Goal: Task Accomplishment & Management: Manage account settings

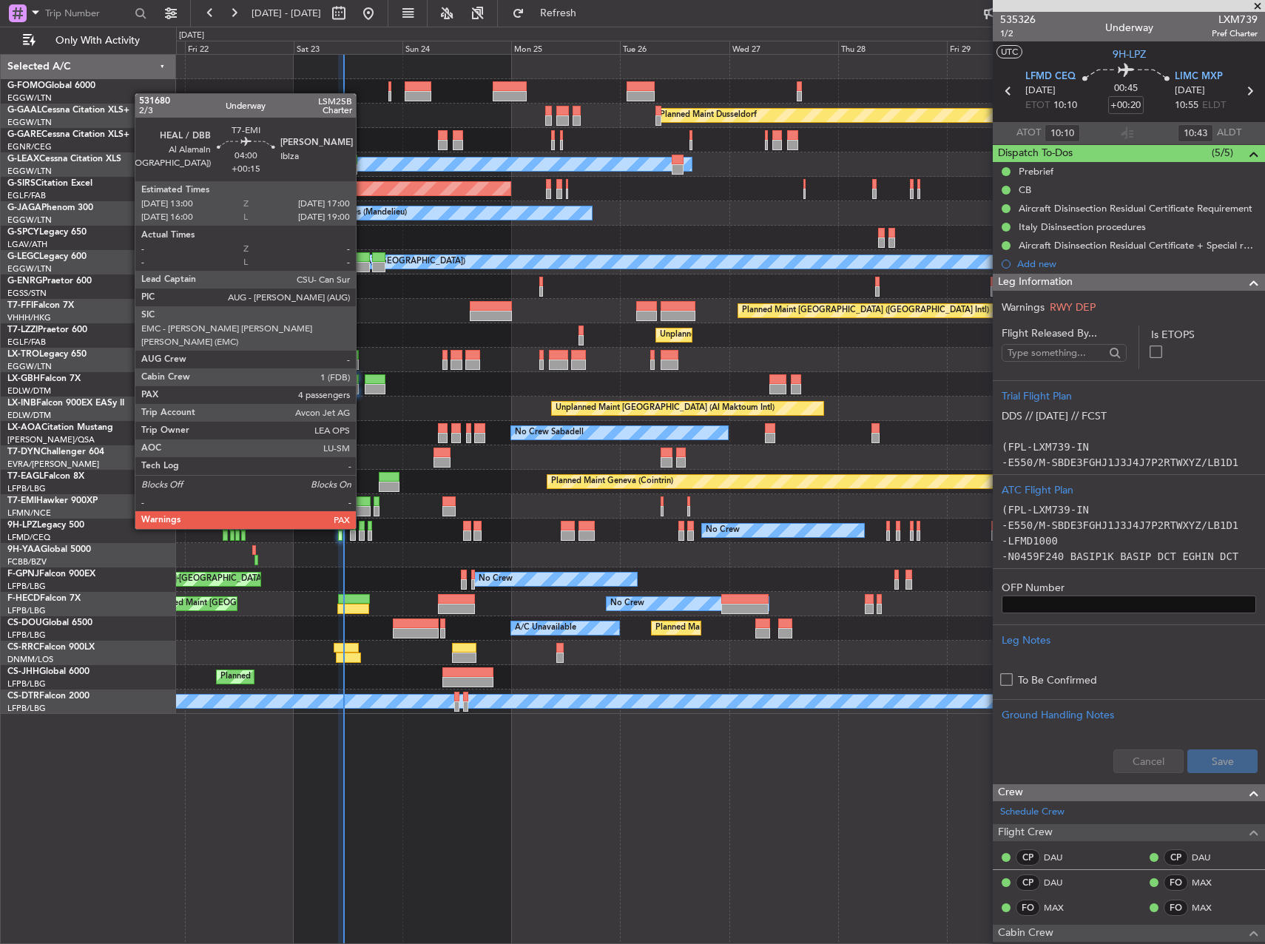
click at [362, 501] on div at bounding box center [361, 501] width 18 height 10
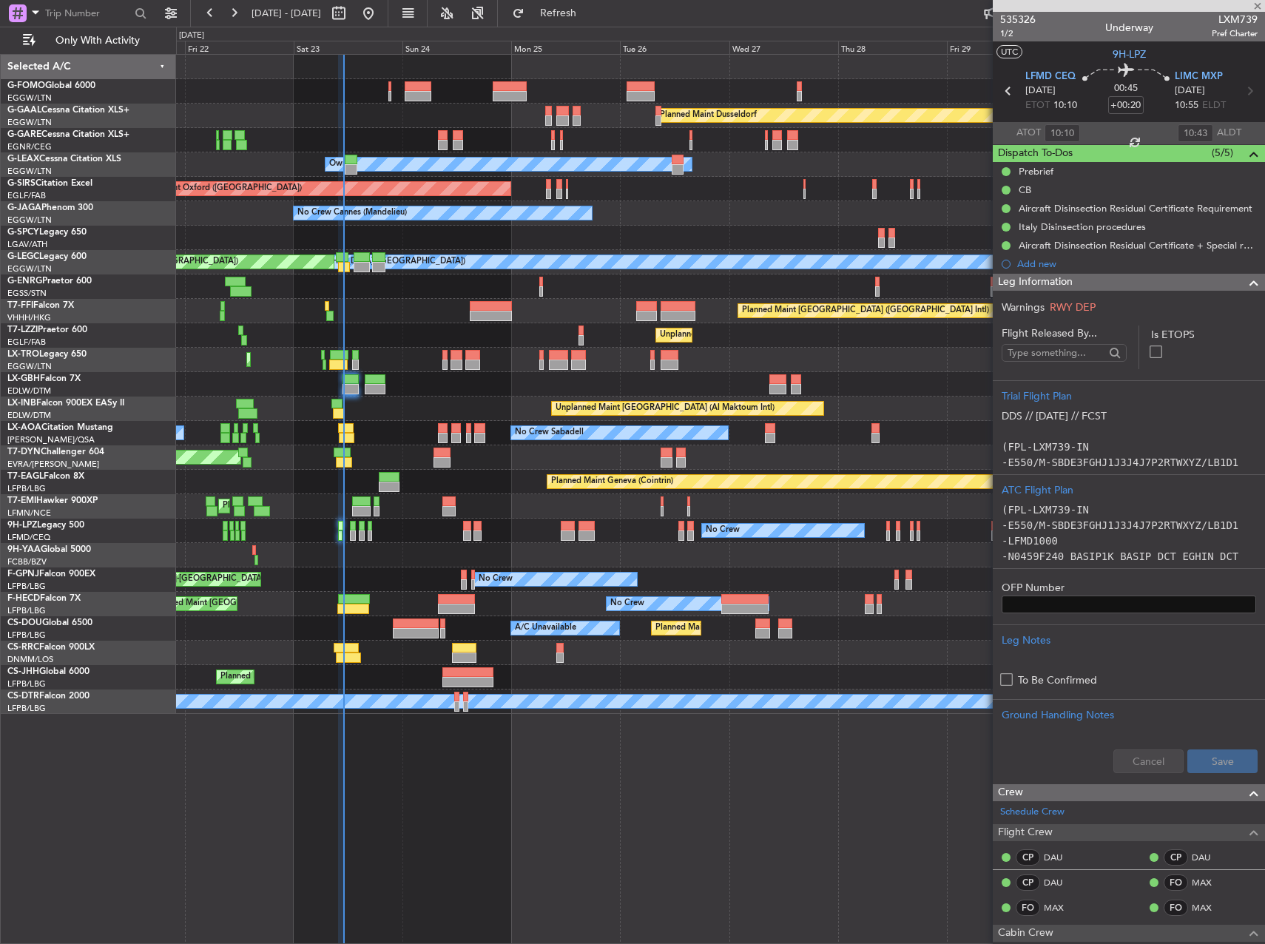
type input "+00:15"
type input "4"
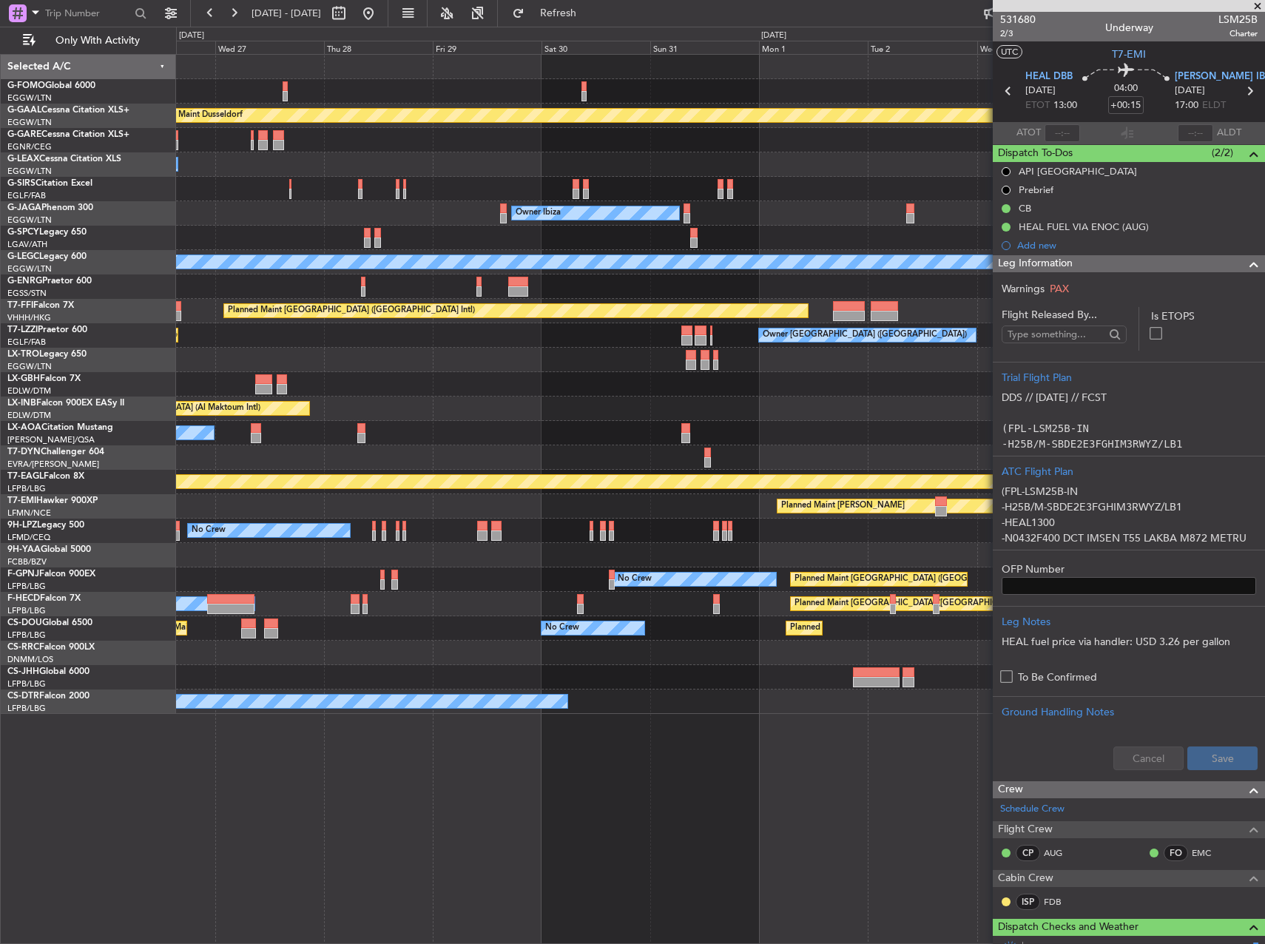
click at [55, 376] on div "Planned Maint Dusseldorf Owner Unplanned Maint [GEOGRAPHIC_DATA] ([GEOGRAPHIC_D…" at bounding box center [632, 485] width 1265 height 917
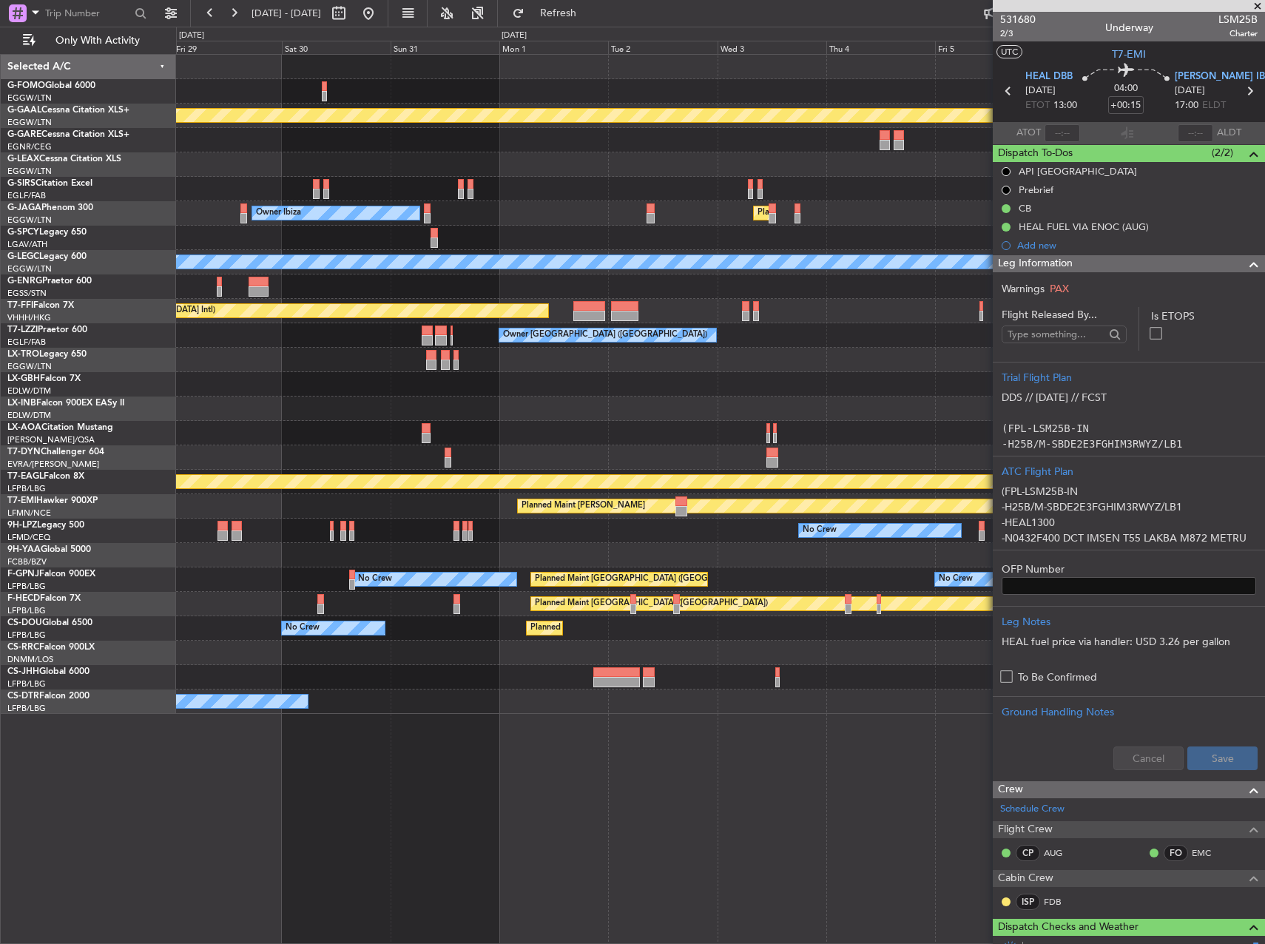
click at [176, 394] on div "Planned Maint Dusseldorf Owner Owner Ibiza Planned Maint [GEOGRAPHIC_DATA] ([GE…" at bounding box center [632, 485] width 1265 height 917
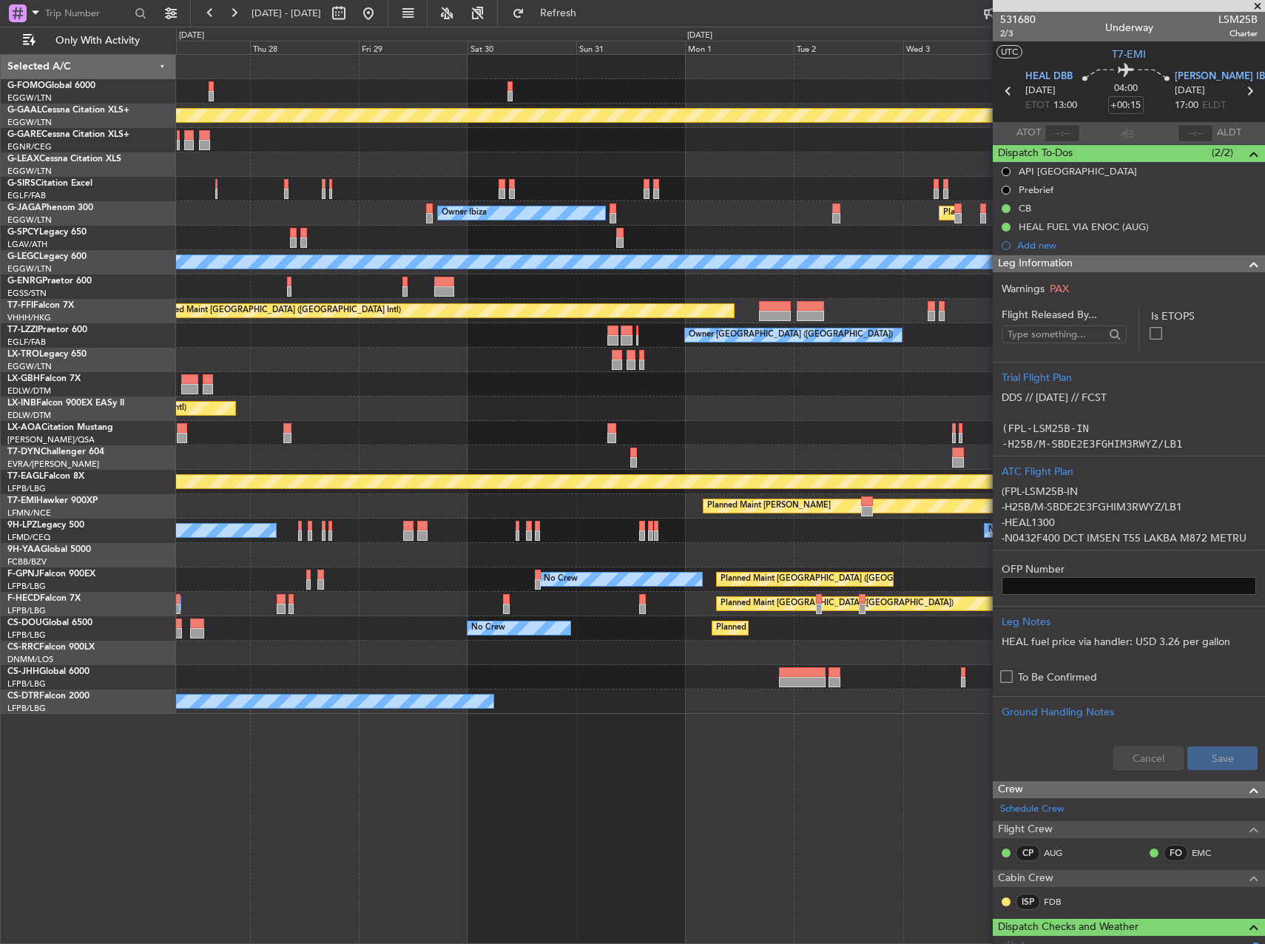
click at [889, 359] on div "Planned Maint Dusseldorf Owner Unplanned Maint [GEOGRAPHIC_DATA] ([GEOGRAPHIC_D…" at bounding box center [720, 384] width 1088 height 659
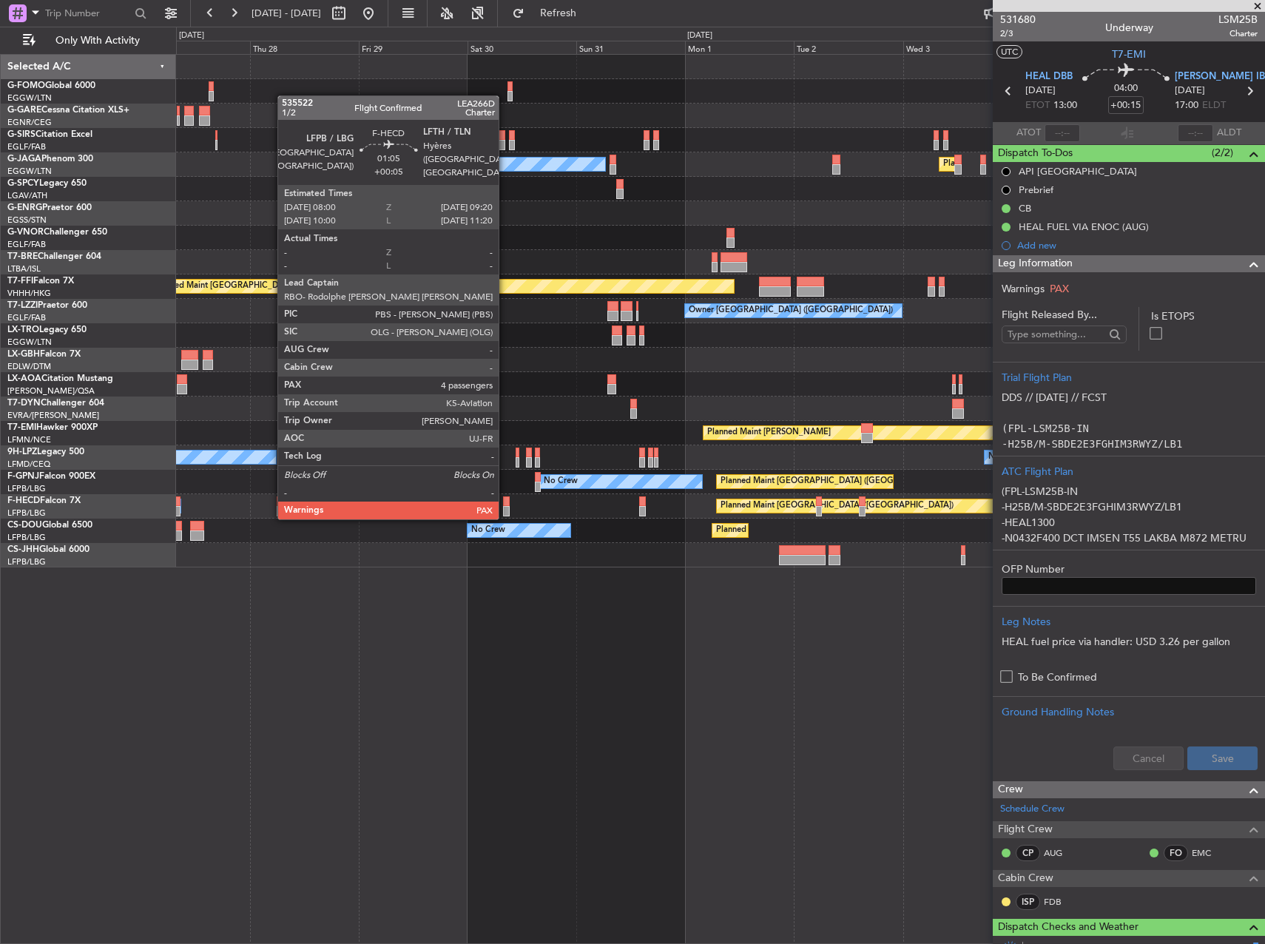
click at [505, 503] on div at bounding box center [506, 501] width 7 height 10
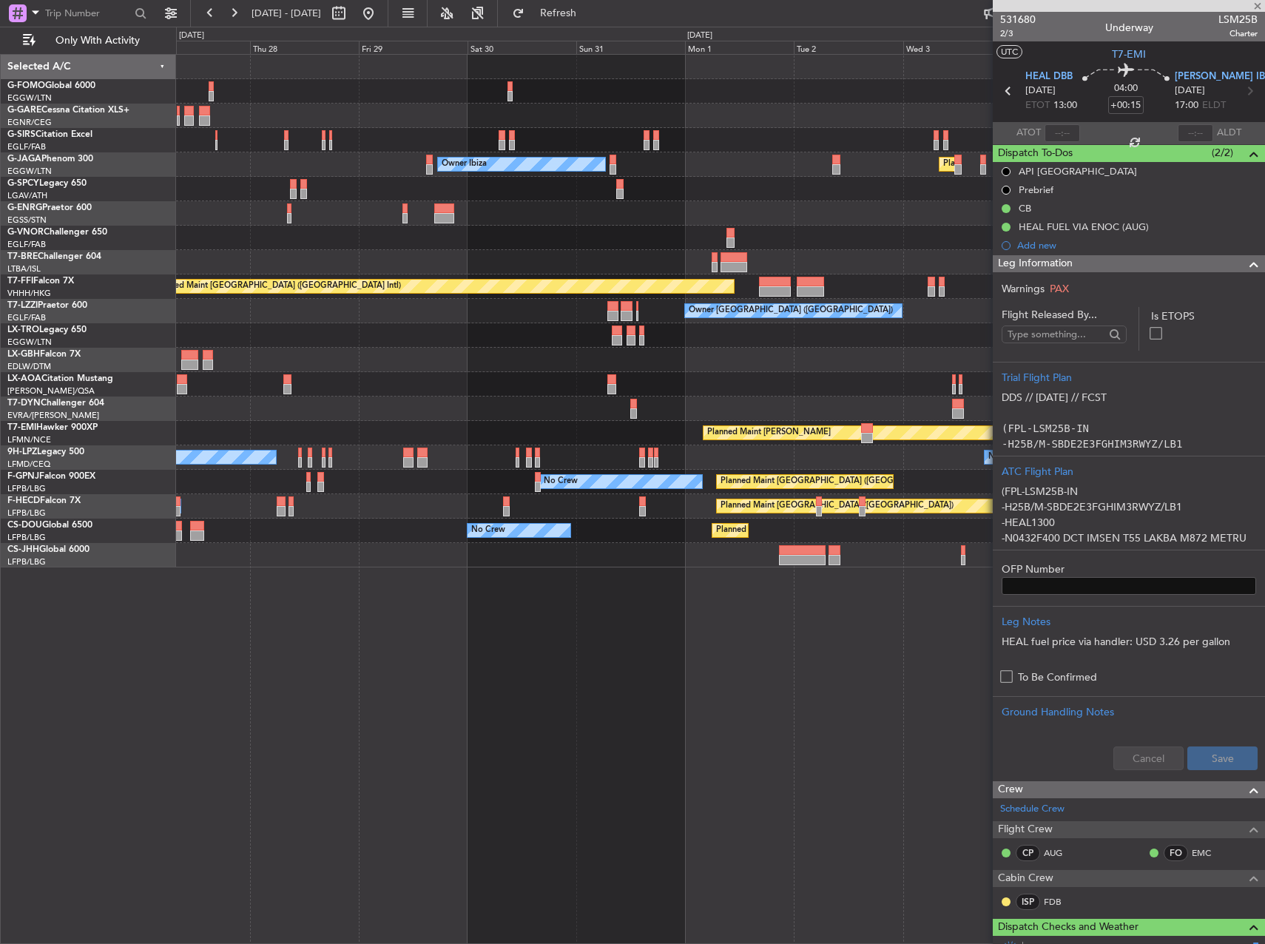
type input "+00:05"
type input "5"
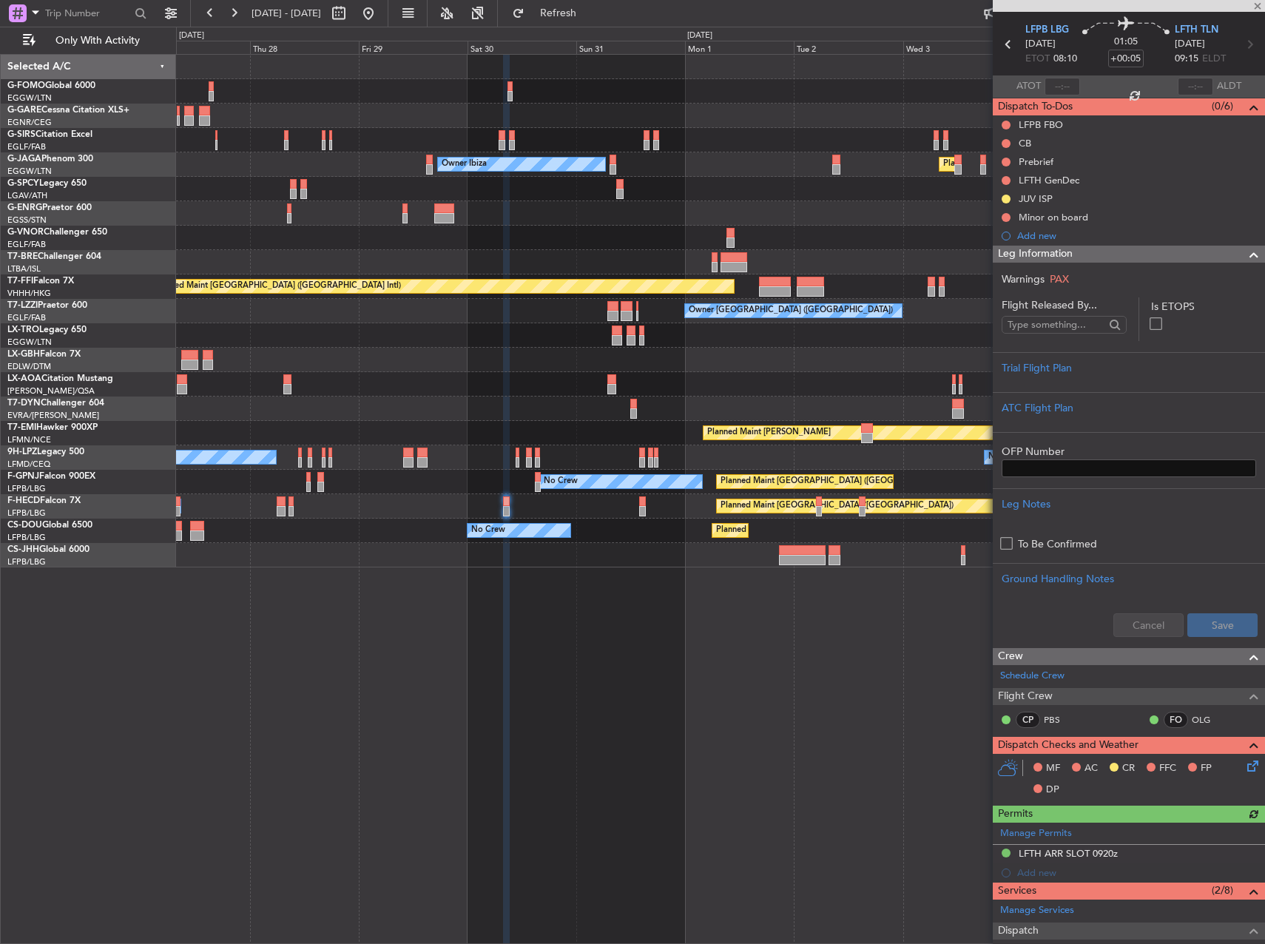
scroll to position [74, 0]
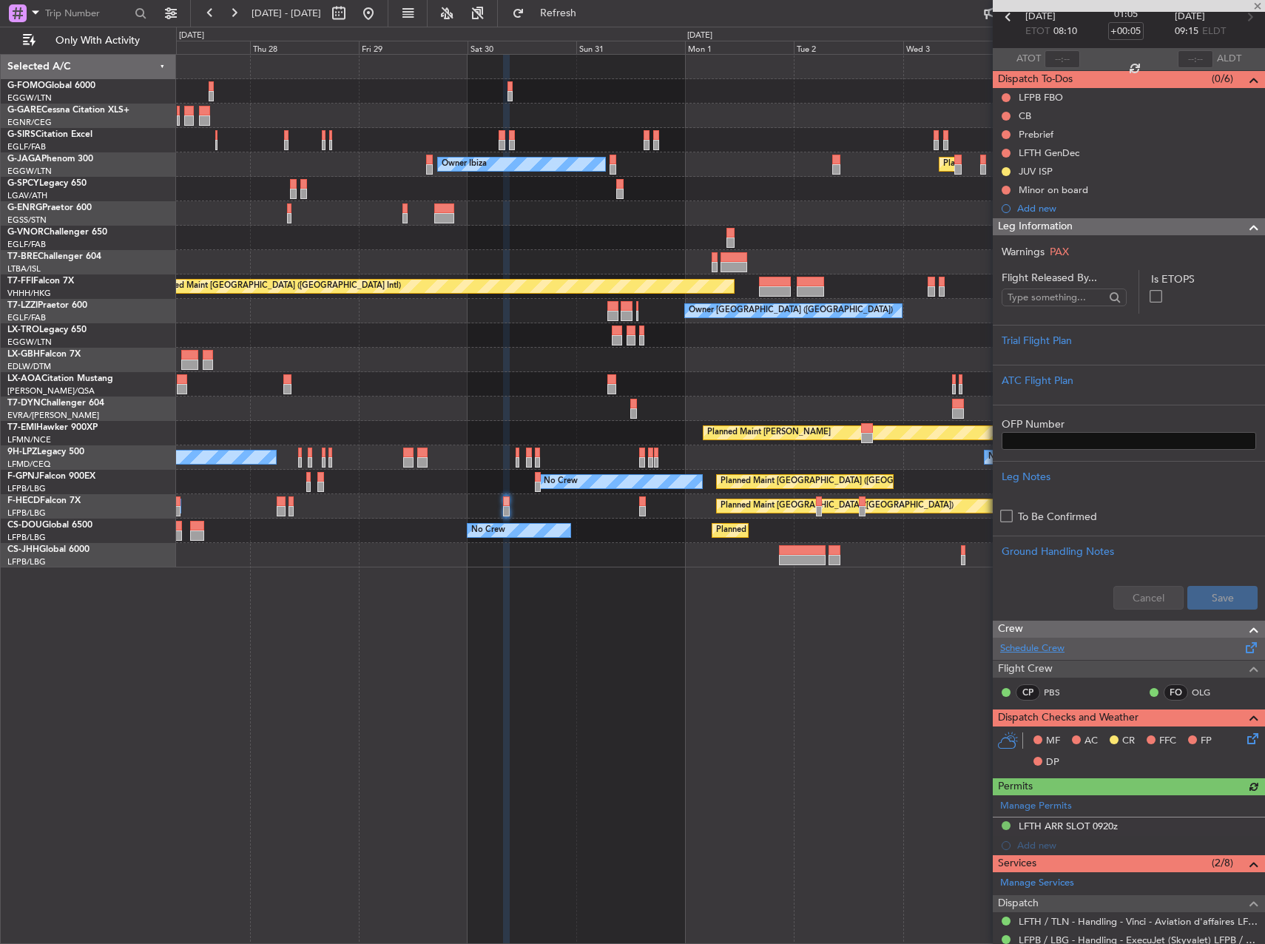
click at [1035, 642] on link "Schedule Crew" at bounding box center [1032, 648] width 64 height 15
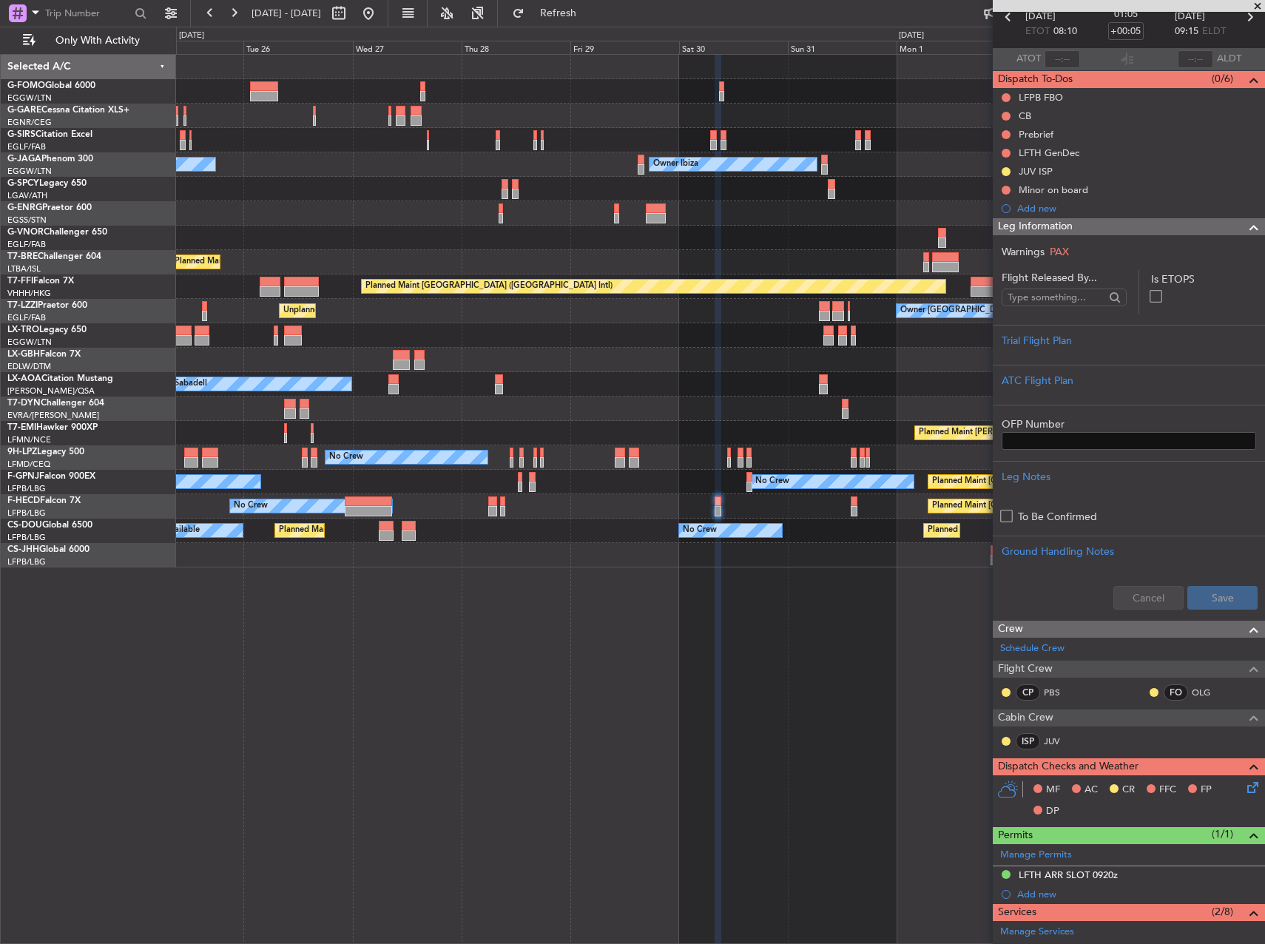
click at [352, 352] on div "Unplanned Maint Oxford ([GEOGRAPHIC_DATA]) Planned Maint [GEOGRAPHIC_DATA] ([GE…" at bounding box center [632, 485] width 1265 height 917
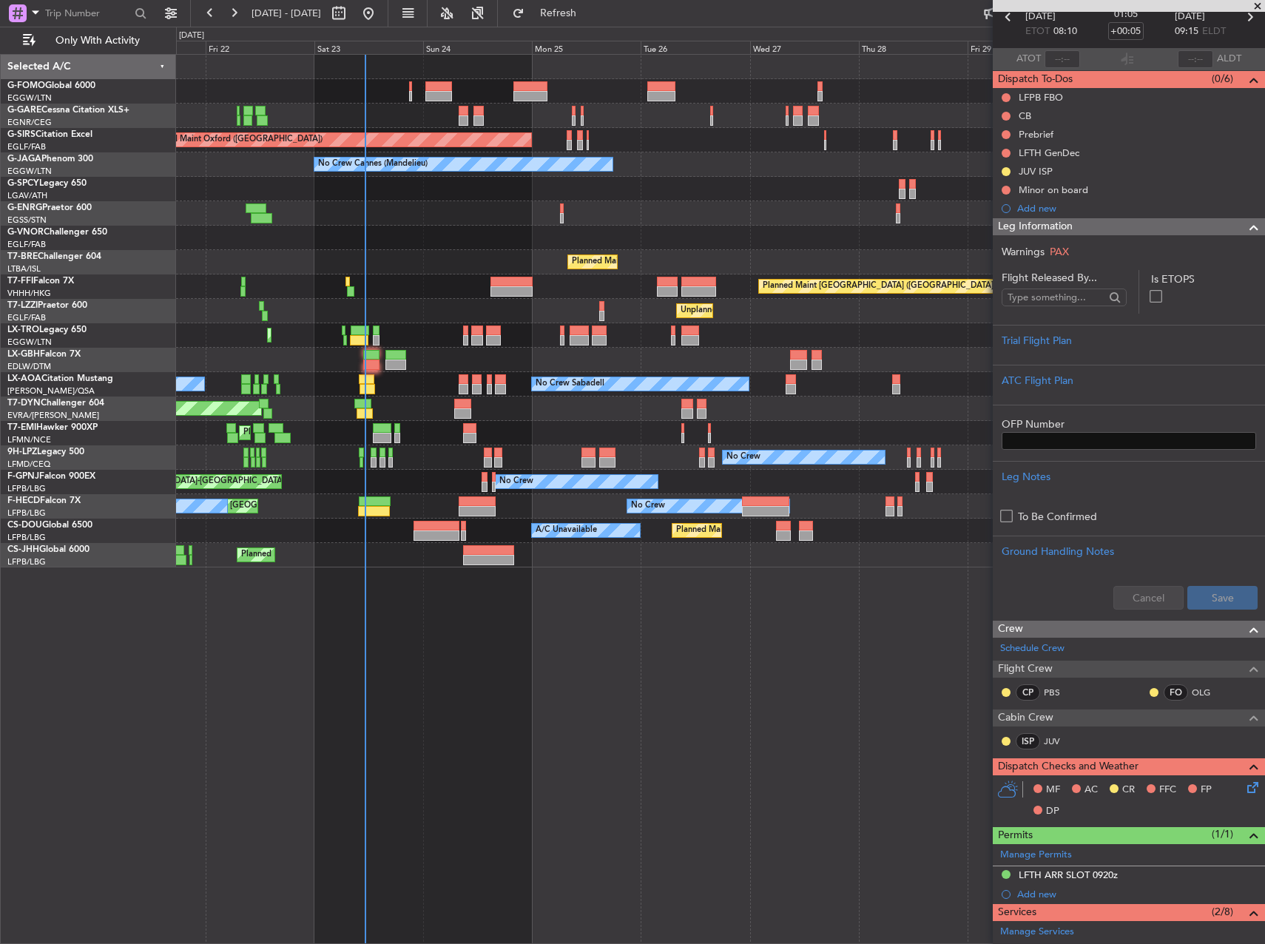
click at [696, 349] on div "Planned Maint Nice ([GEOGRAPHIC_DATA]) Unplanned Maint [GEOGRAPHIC_DATA] ([GEOG…" at bounding box center [720, 360] width 1088 height 24
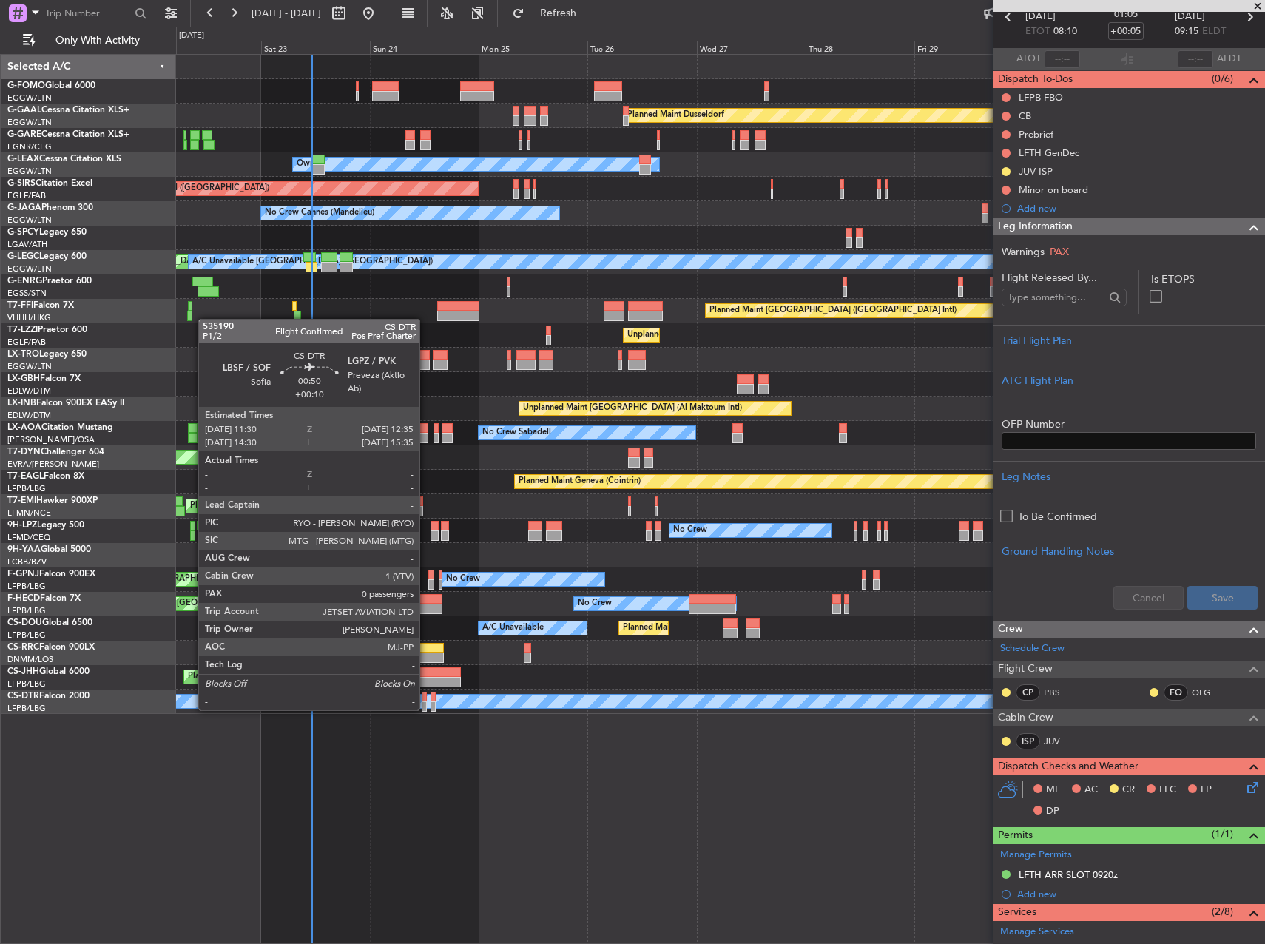
click at [426, 709] on div at bounding box center [424, 706] width 5 height 10
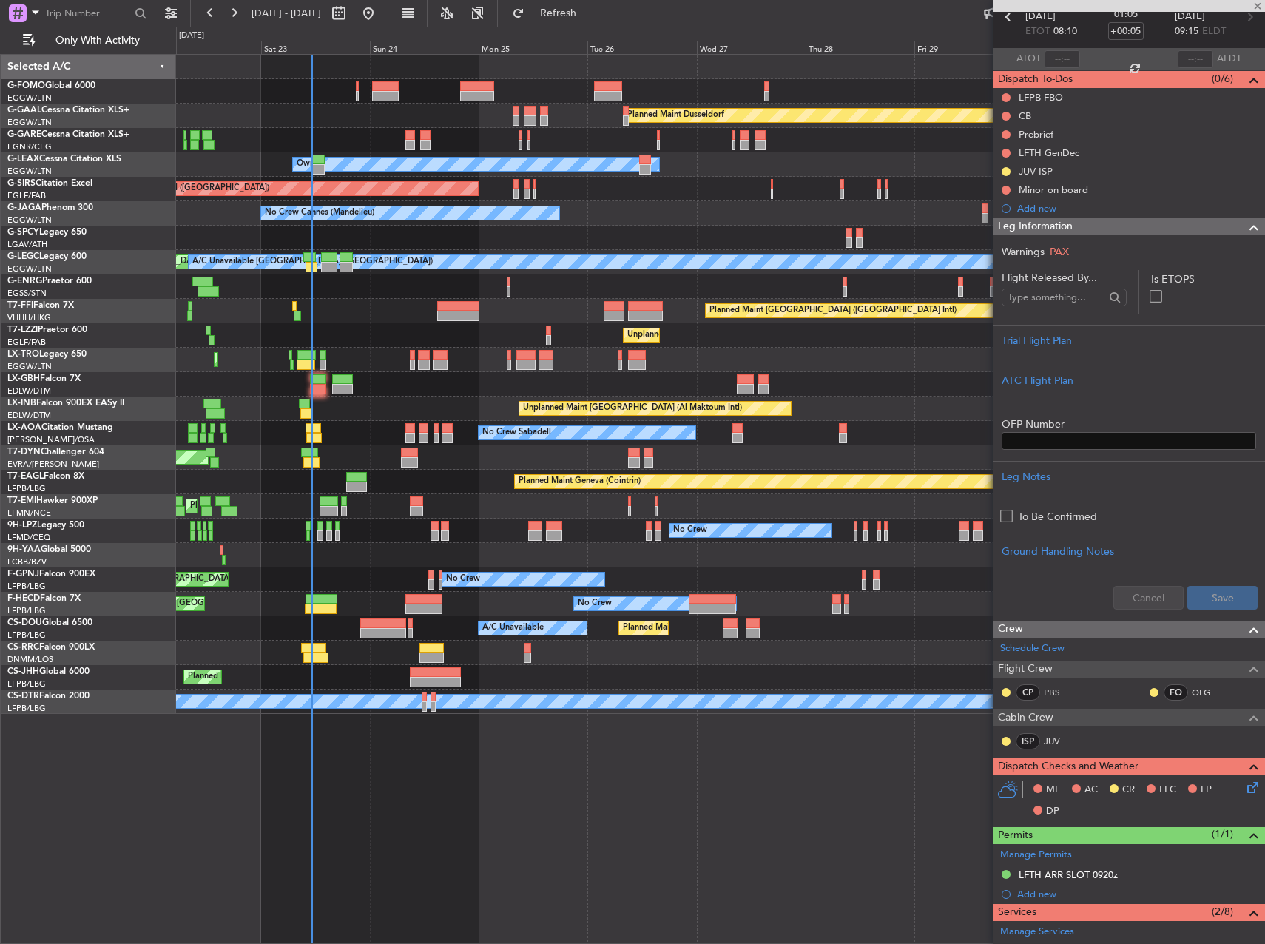
type input "+00:10"
type input "0"
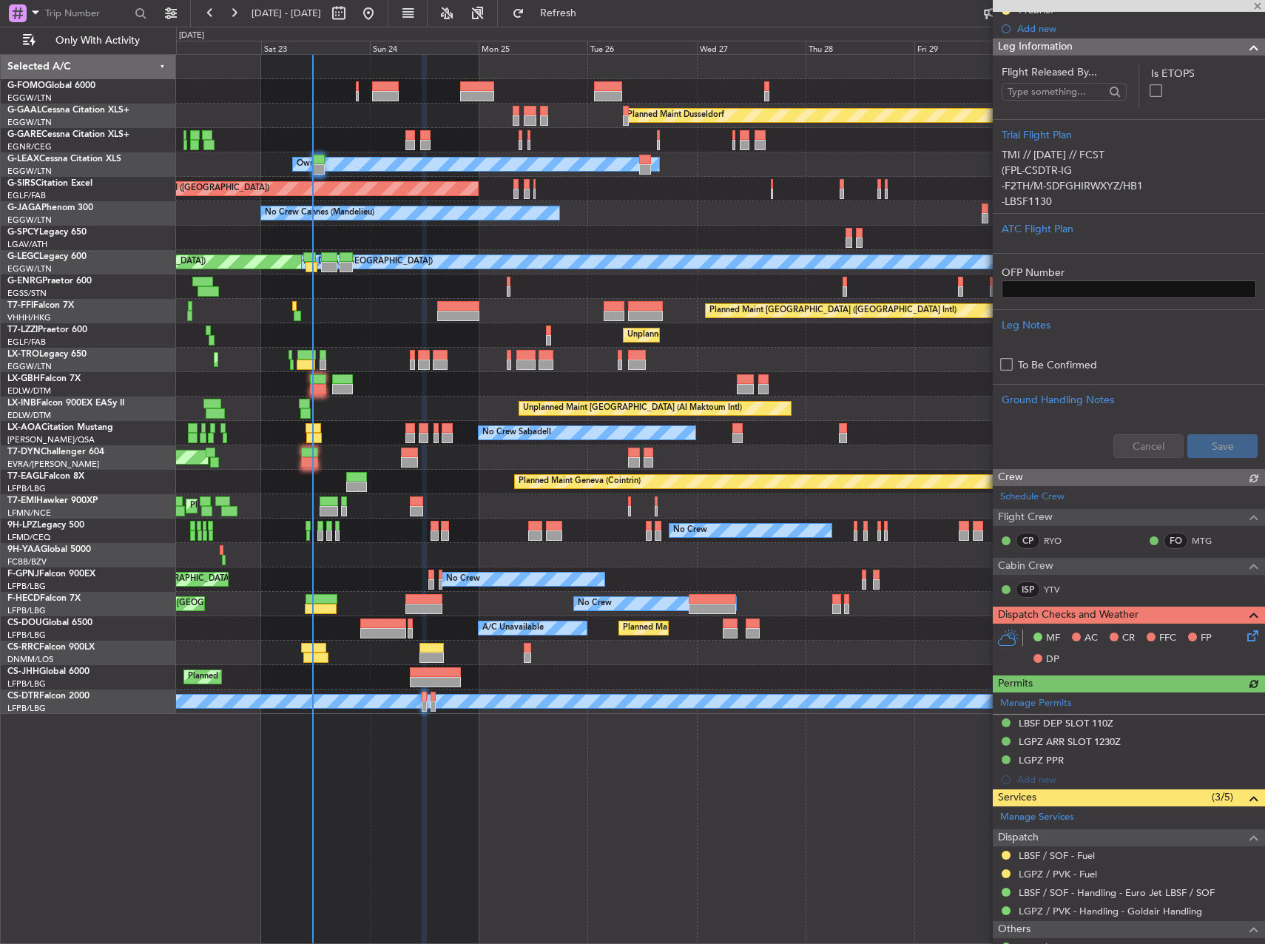
scroll to position [234, 0]
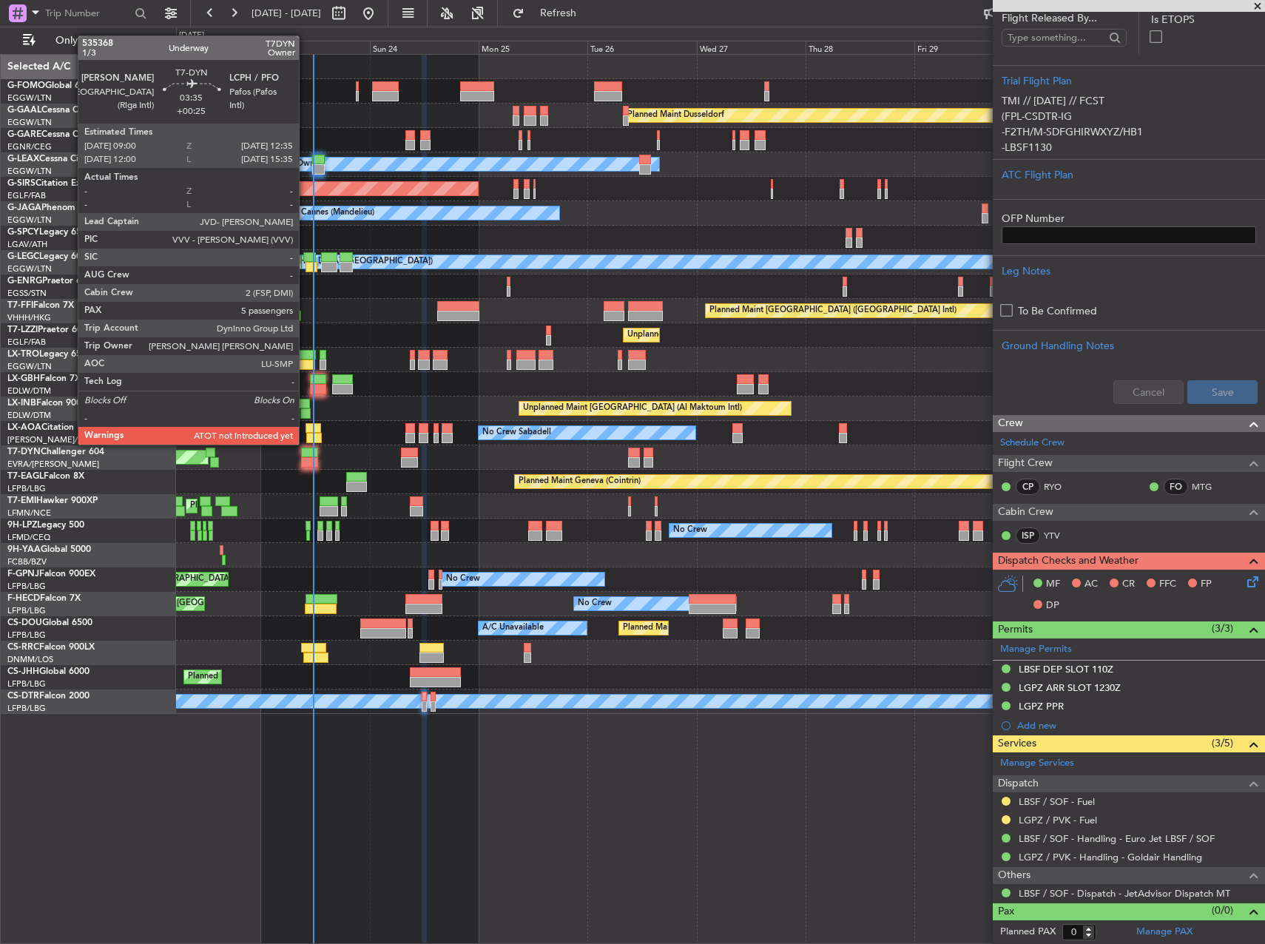
click at [305, 456] on div at bounding box center [309, 453] width 16 height 10
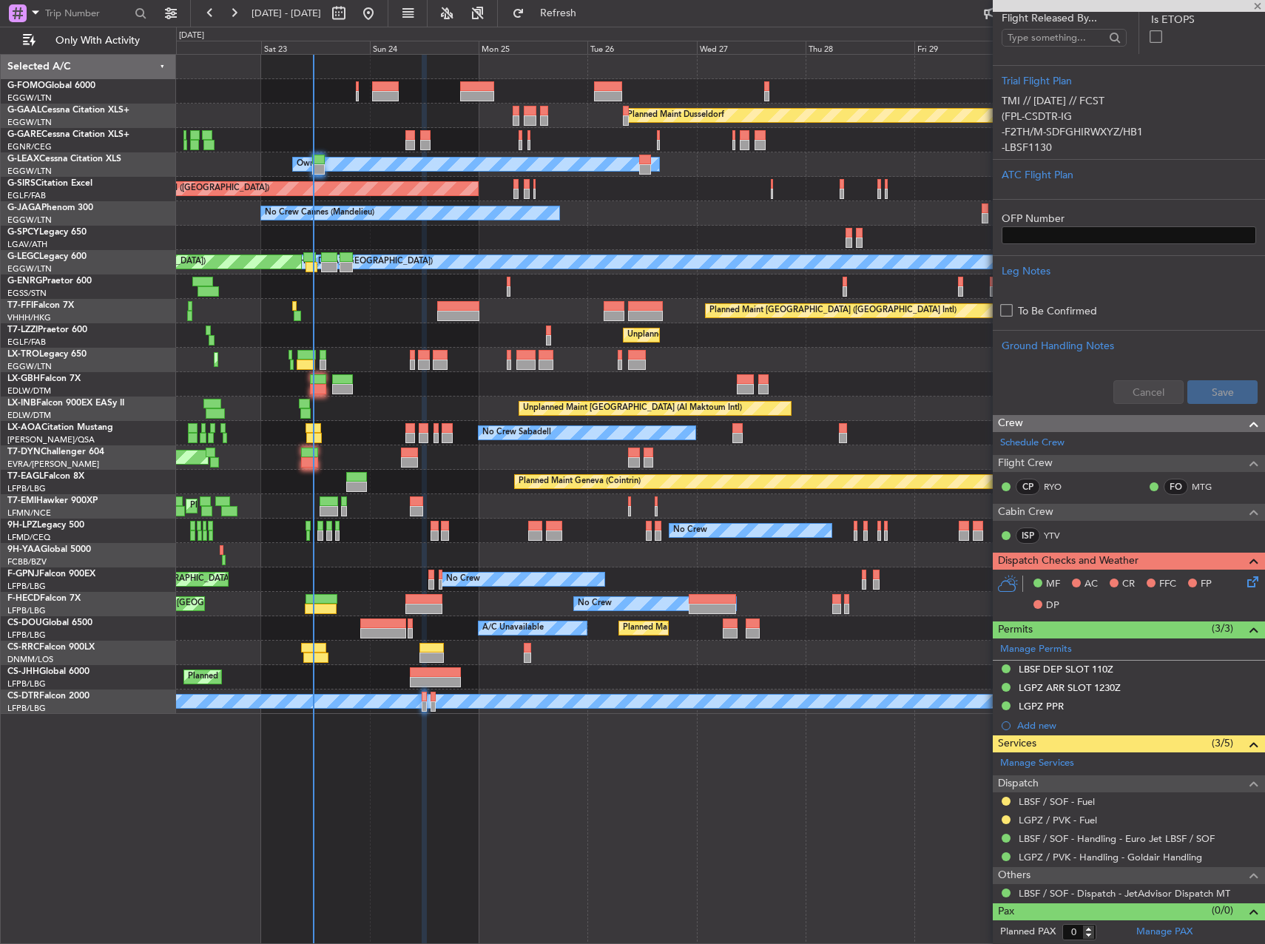
type input "+00:25"
type input "5"
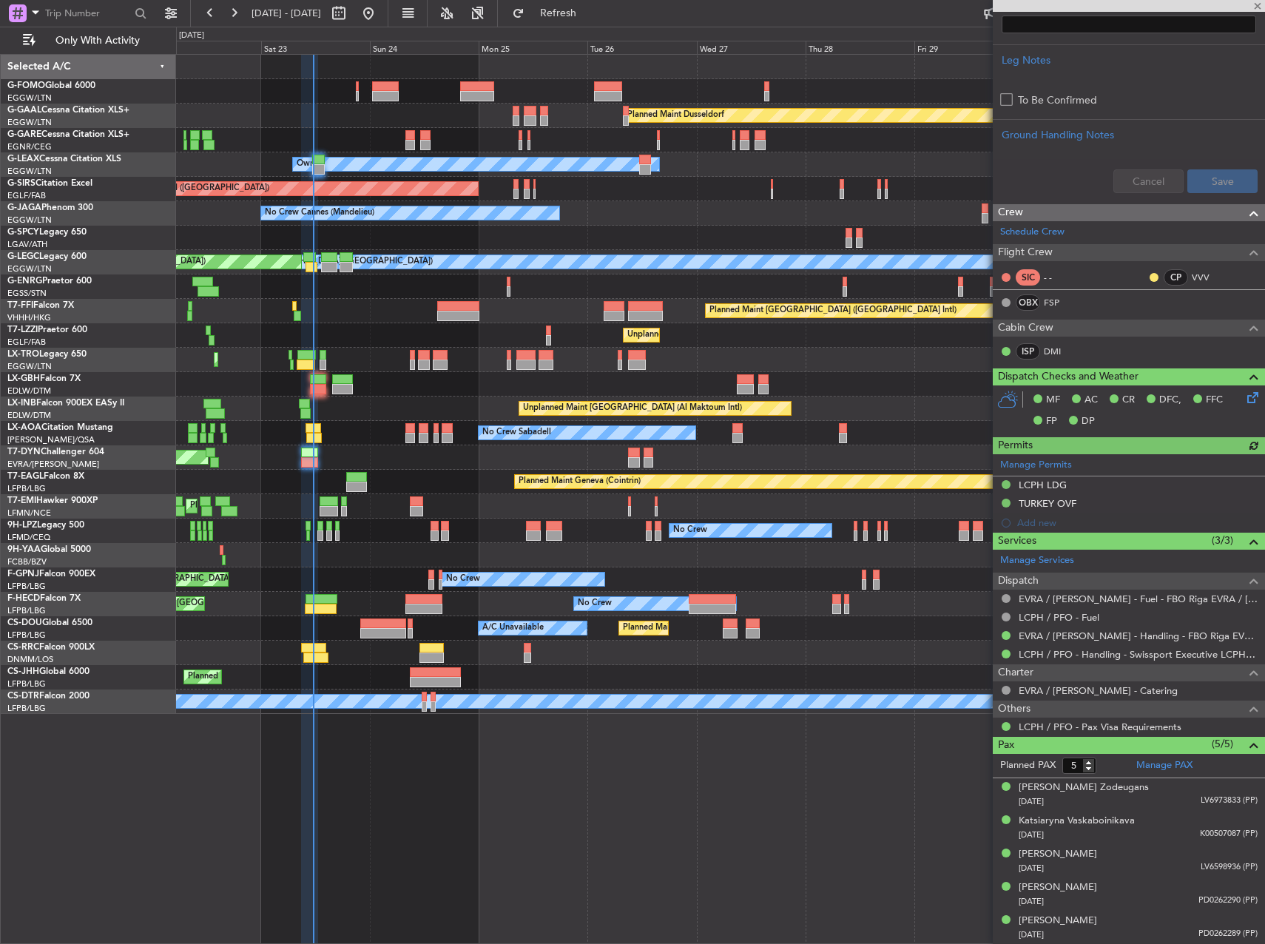
scroll to position [628, 0]
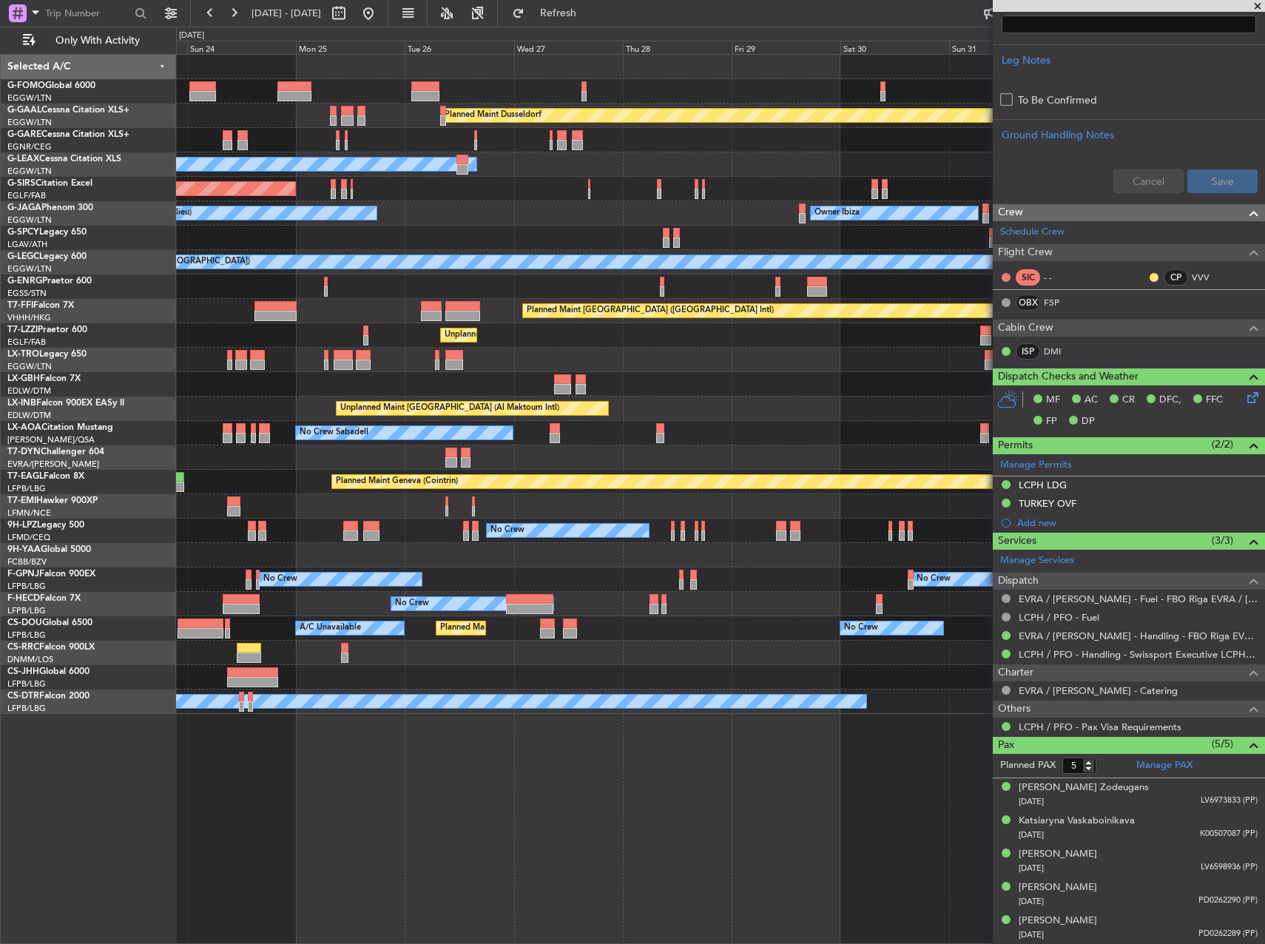
click at [654, 630] on div "Planned Maint [GEOGRAPHIC_DATA] ([GEOGRAPHIC_DATA]) A/C Unavailable No Crew Pla…" at bounding box center [720, 628] width 1088 height 24
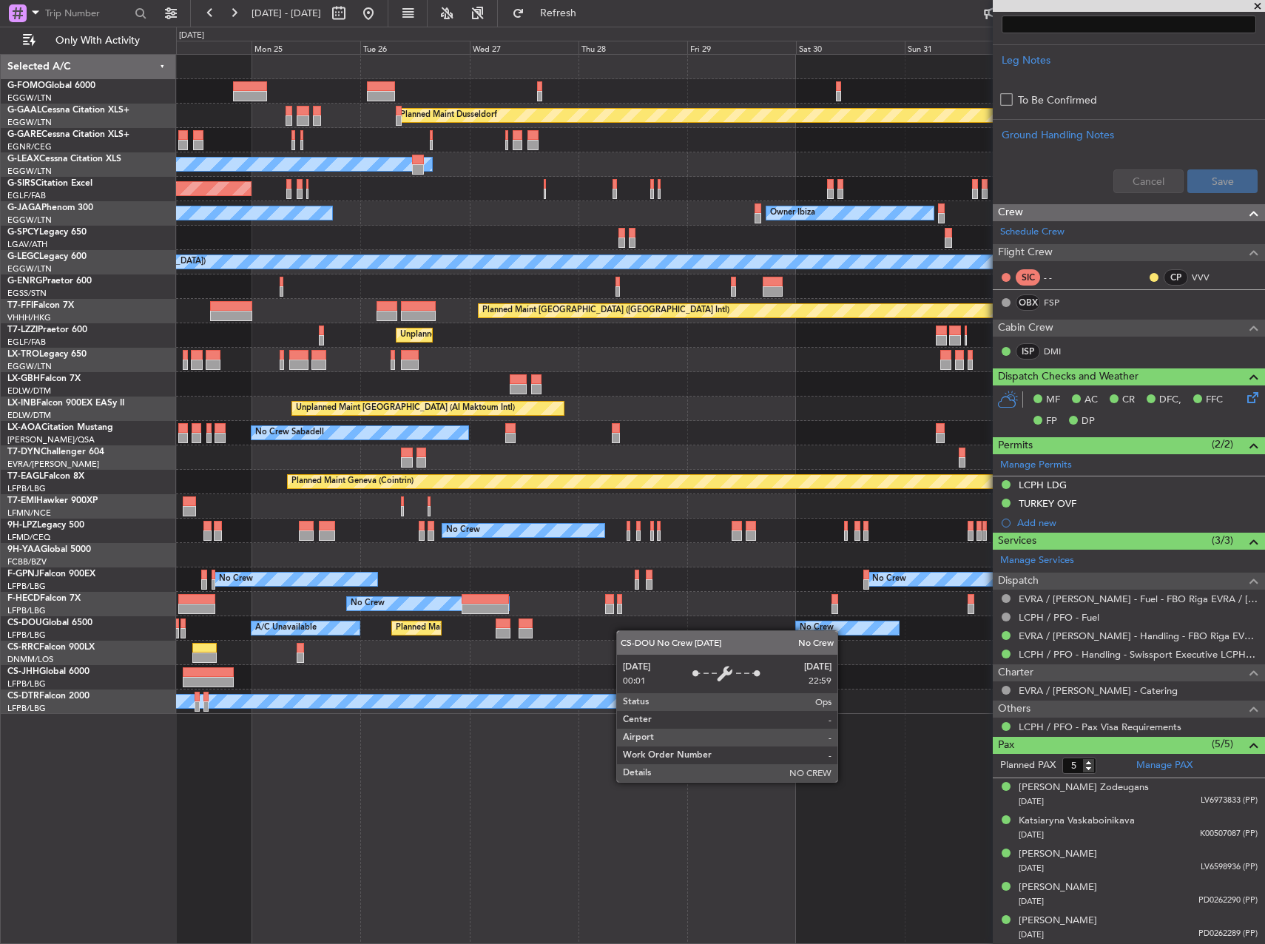
click at [811, 624] on div "No Crew" at bounding box center [817, 628] width 34 height 22
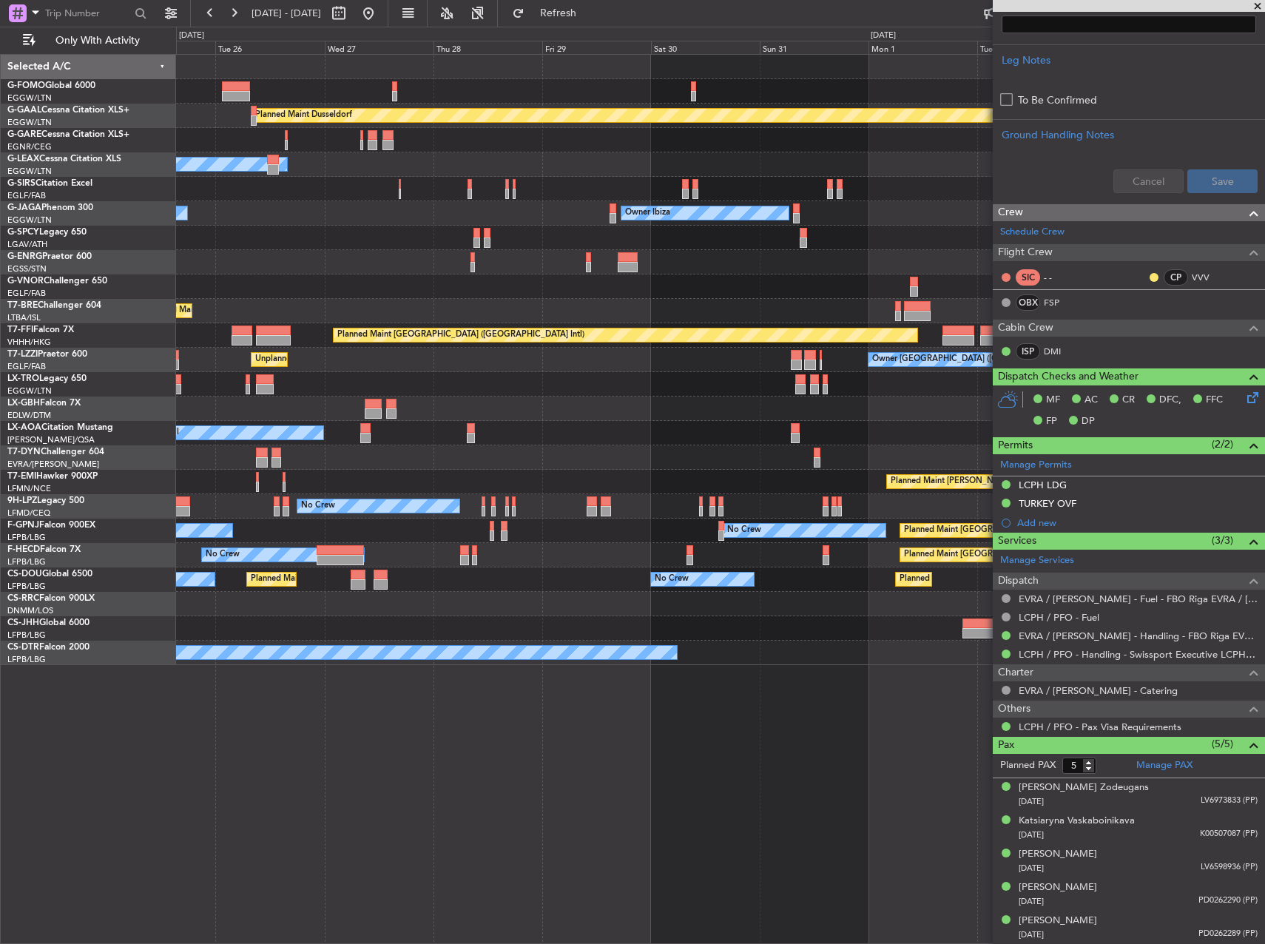
click at [700, 450] on div at bounding box center [720, 457] width 1088 height 24
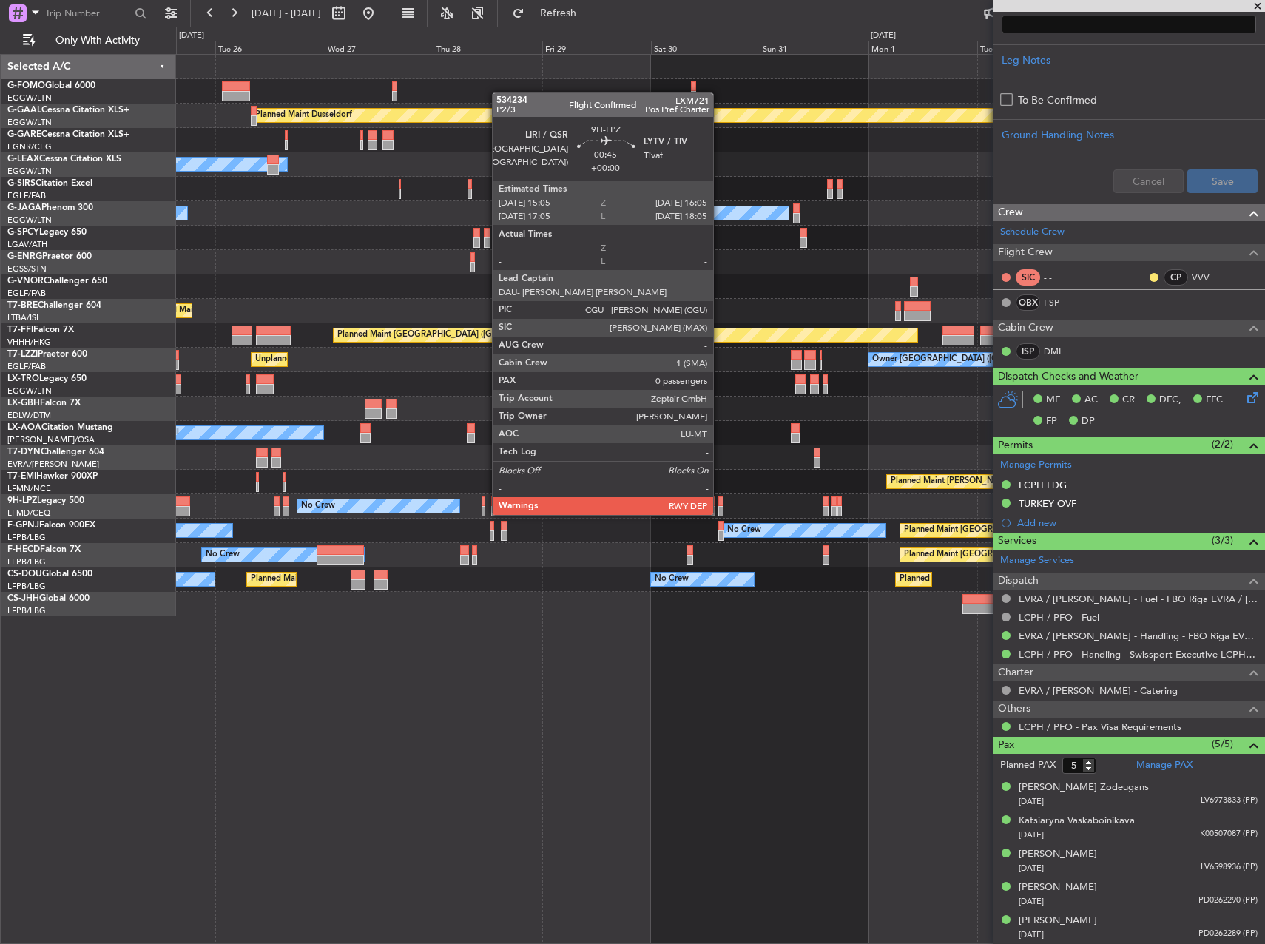
click at [720, 500] on div at bounding box center [720, 501] width 5 height 10
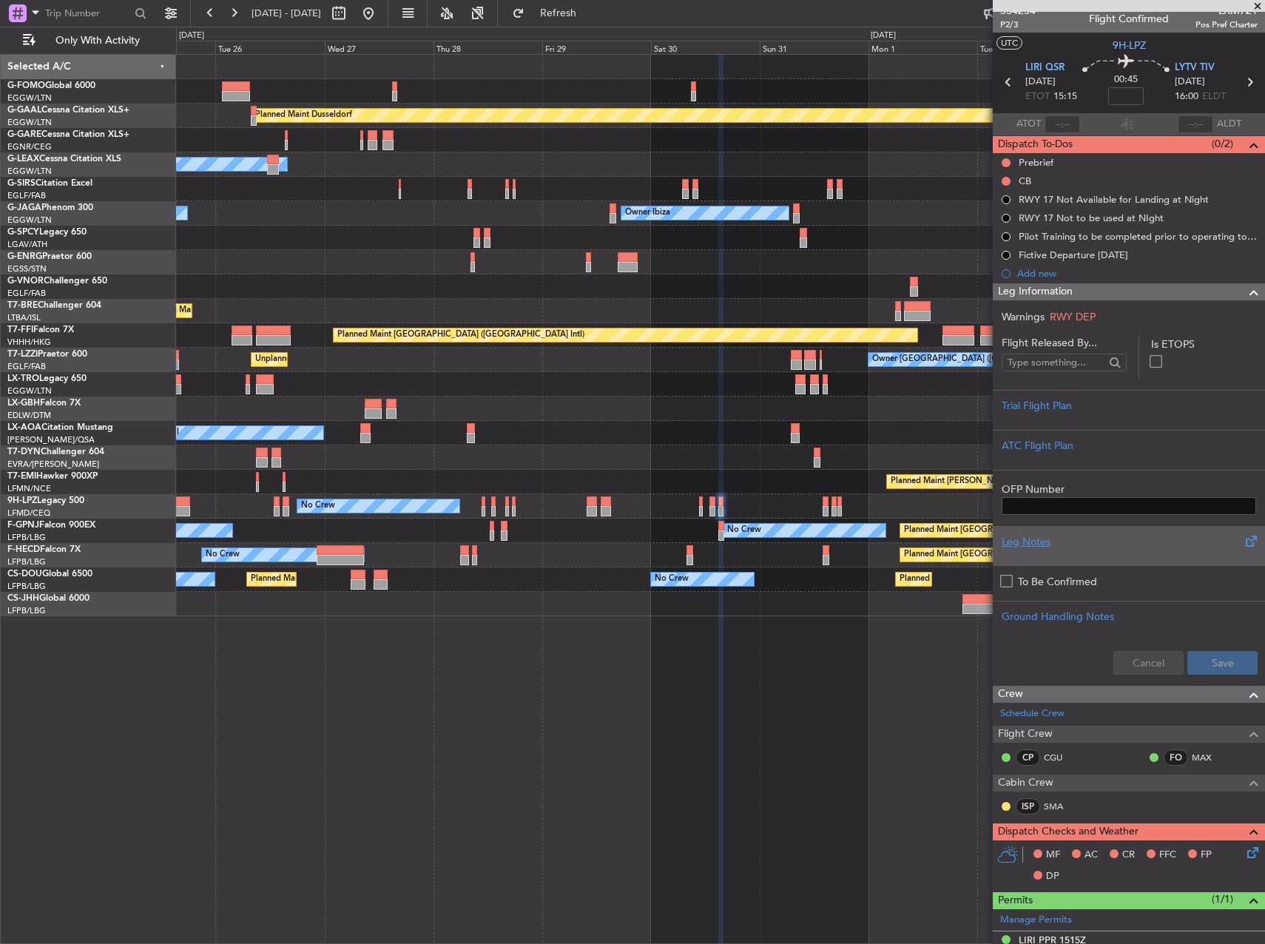
scroll to position [0, 0]
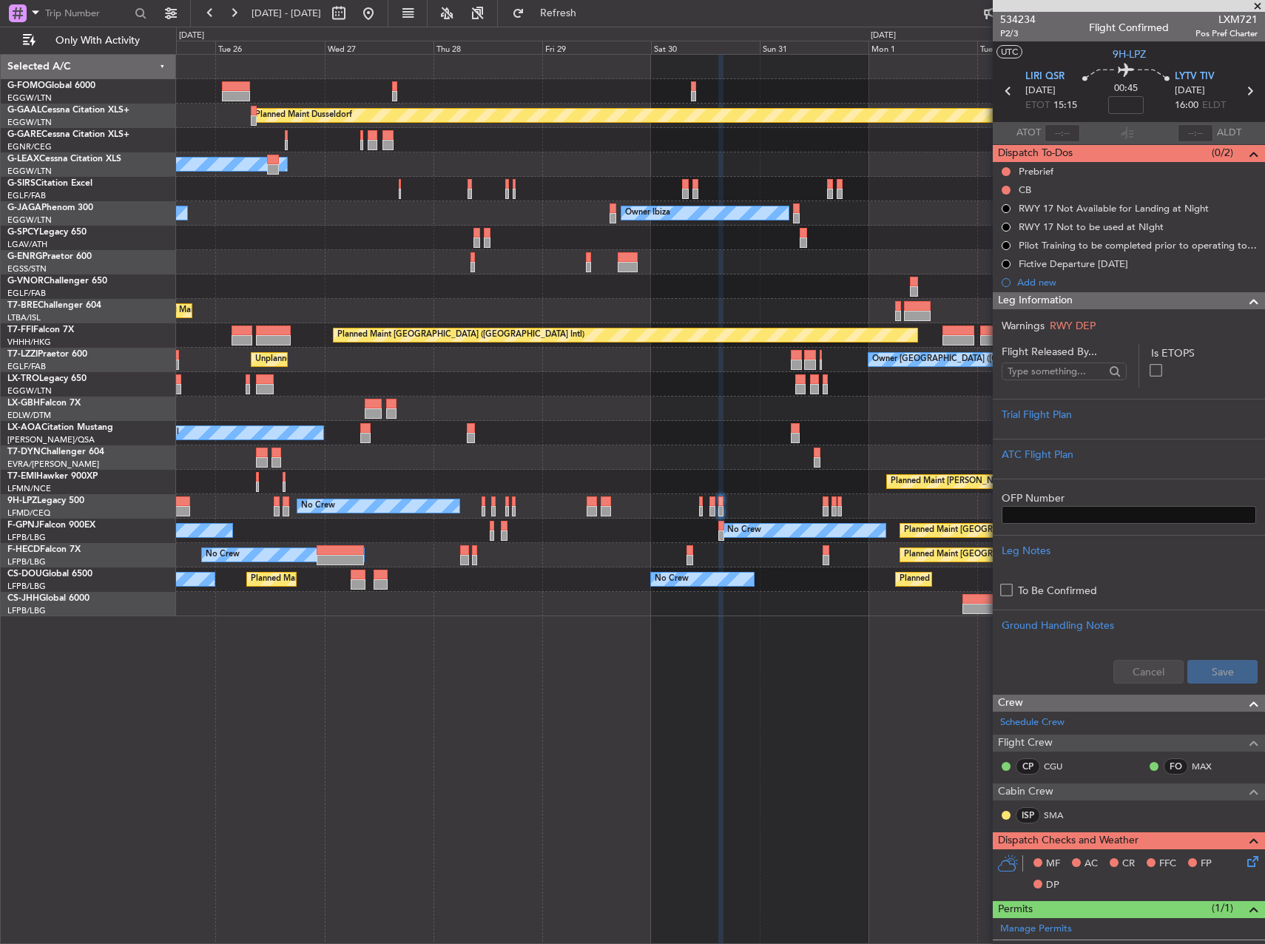
click at [774, 309] on div "Planned Maint Dusseldorf Owner Unplanned Maint [GEOGRAPHIC_DATA] ([GEOGRAPHIC_D…" at bounding box center [720, 335] width 1088 height 561
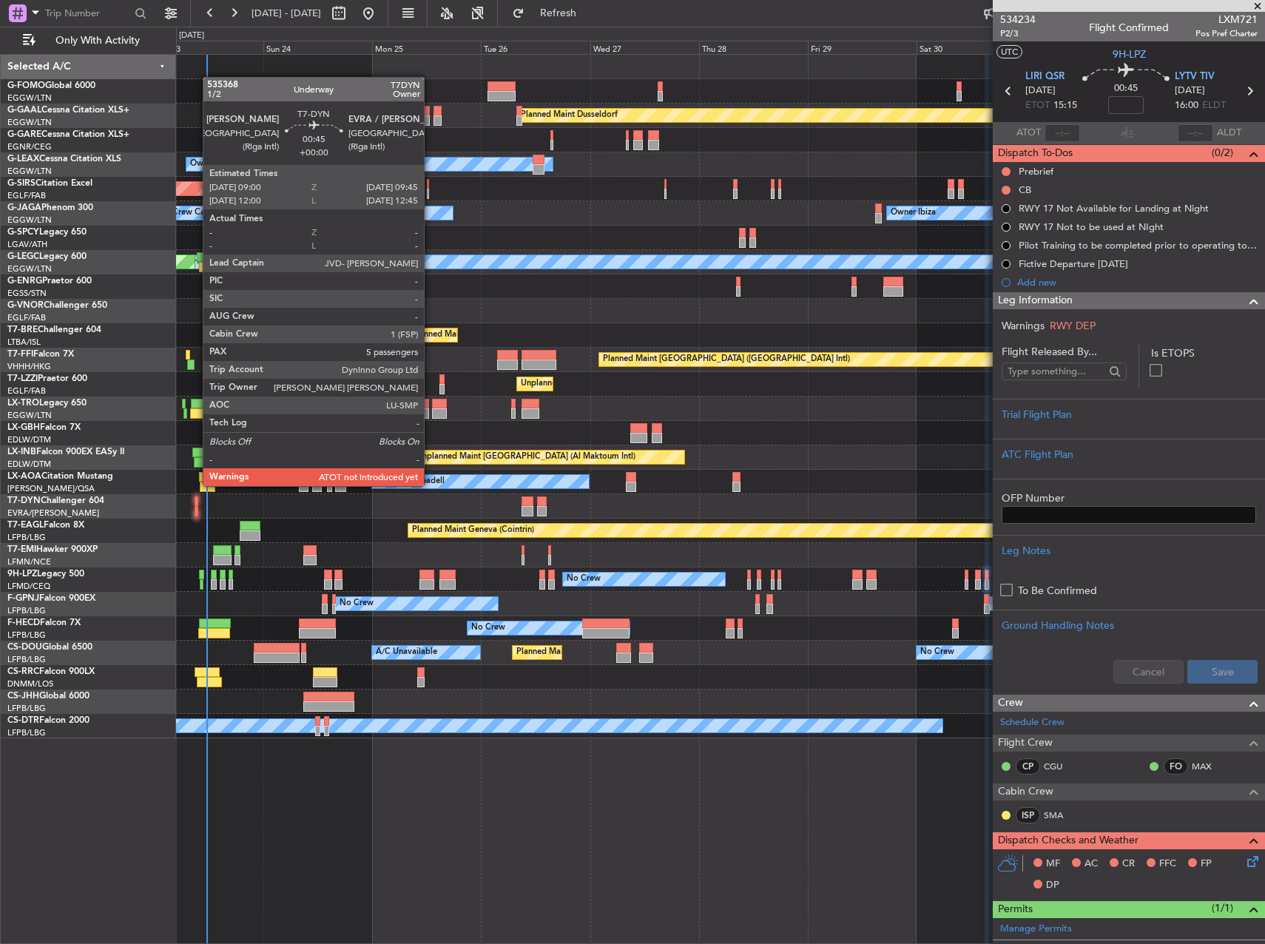
click at [195, 498] on div at bounding box center [197, 501] width 4 height 10
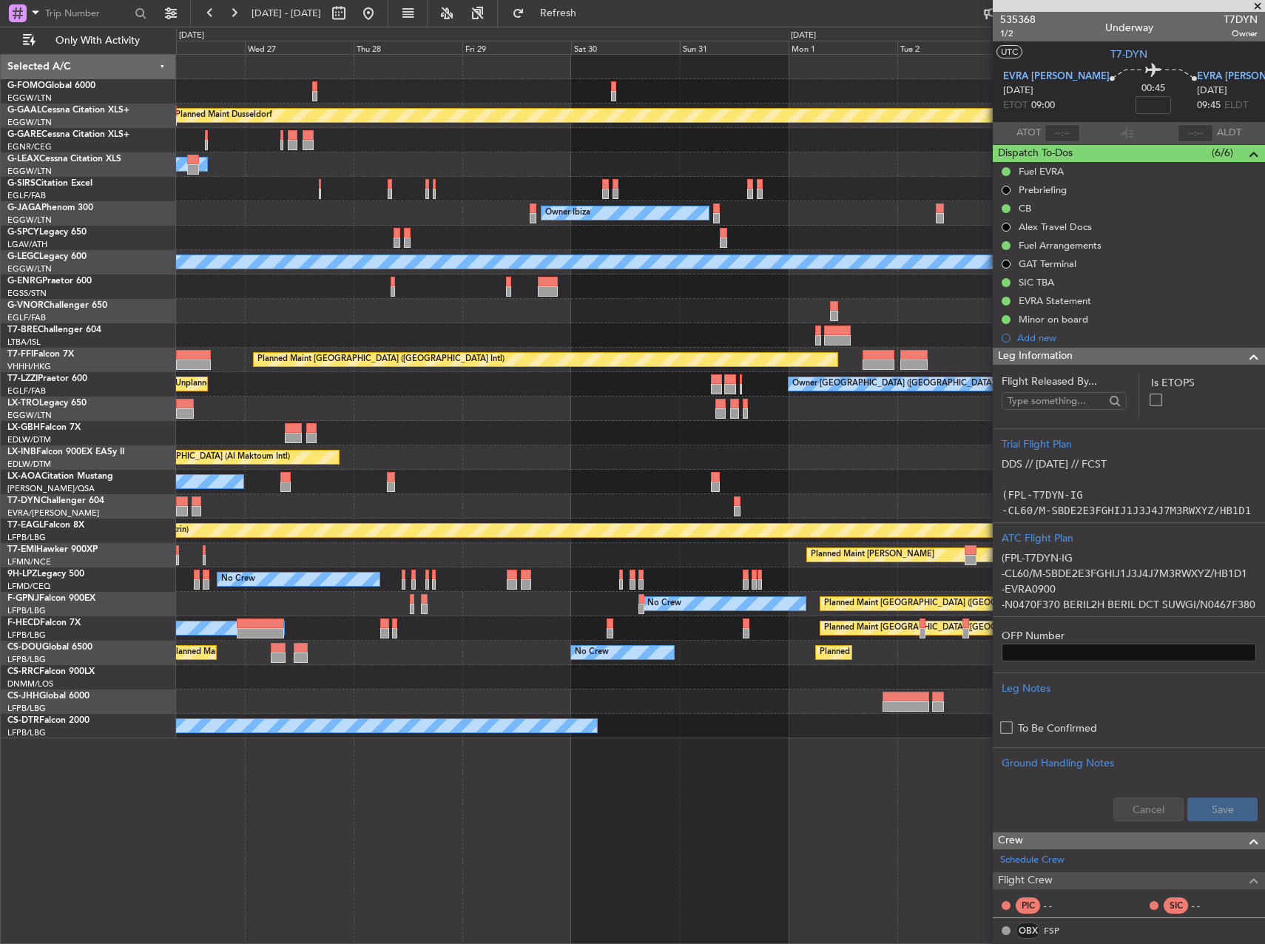
click at [494, 567] on div "Planned Maint [PERSON_NAME]" at bounding box center [720, 555] width 1088 height 24
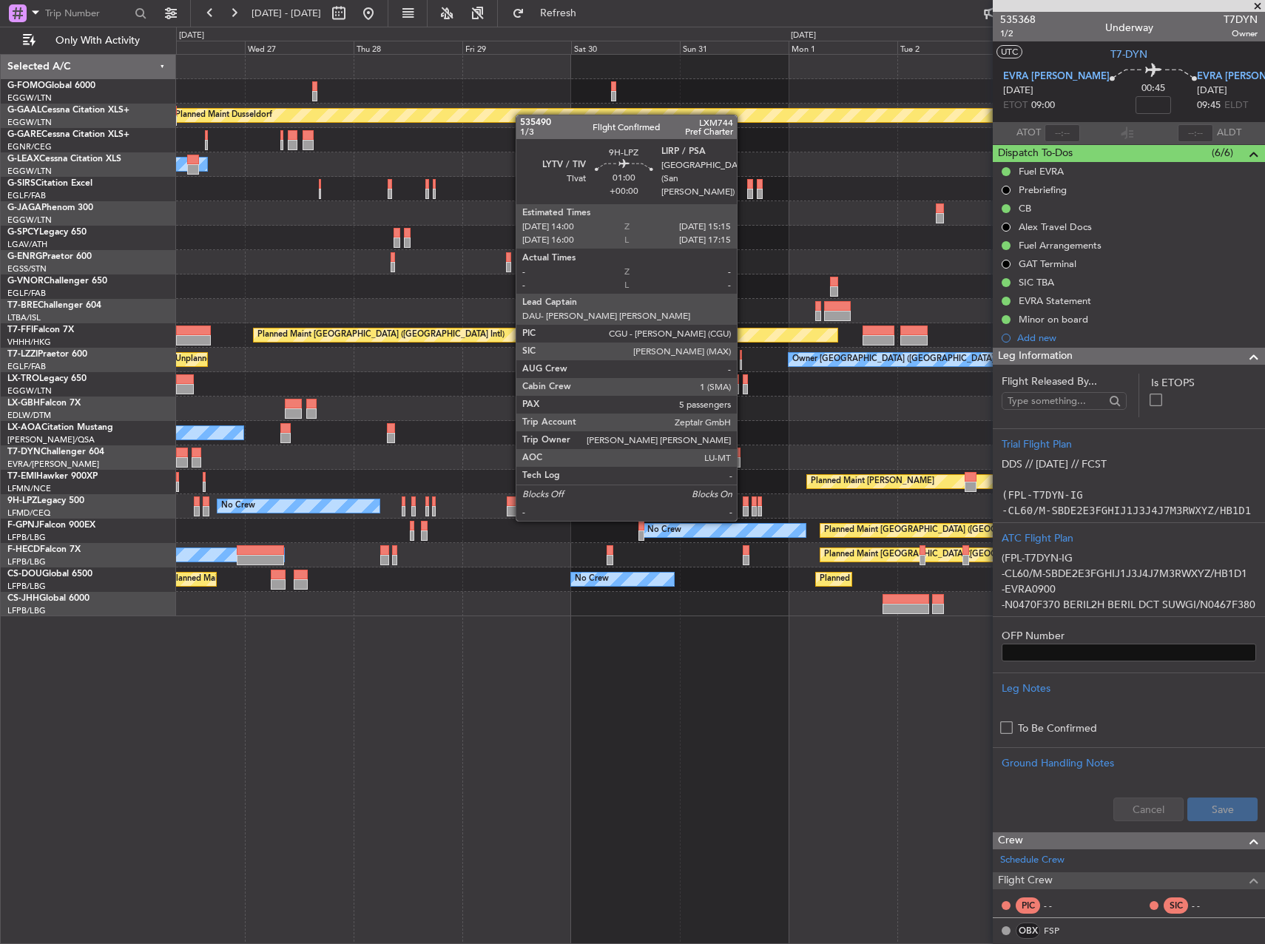
click at [743, 504] on div at bounding box center [746, 501] width 6 height 10
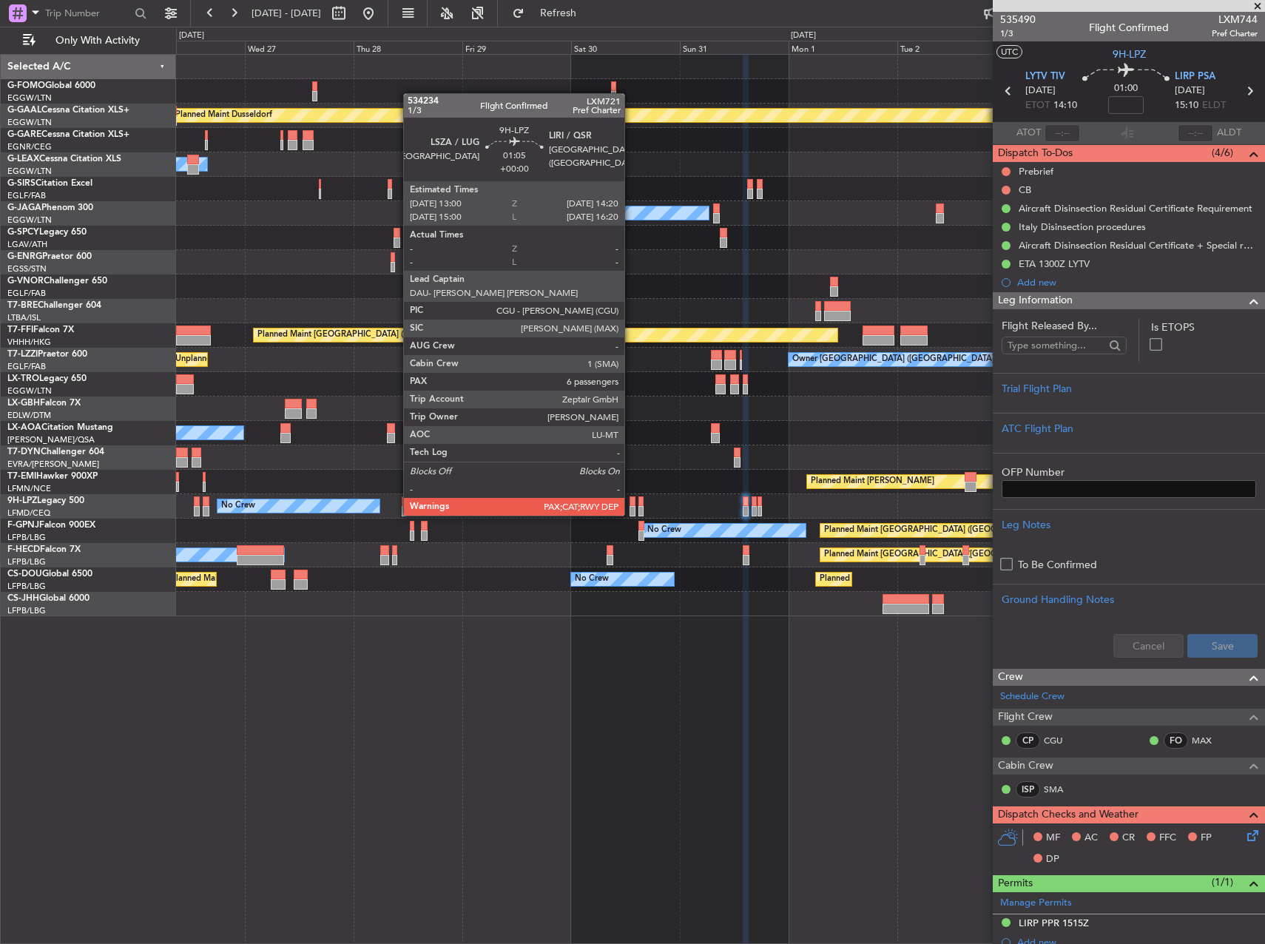
click at [631, 501] on div at bounding box center [632, 501] width 7 height 10
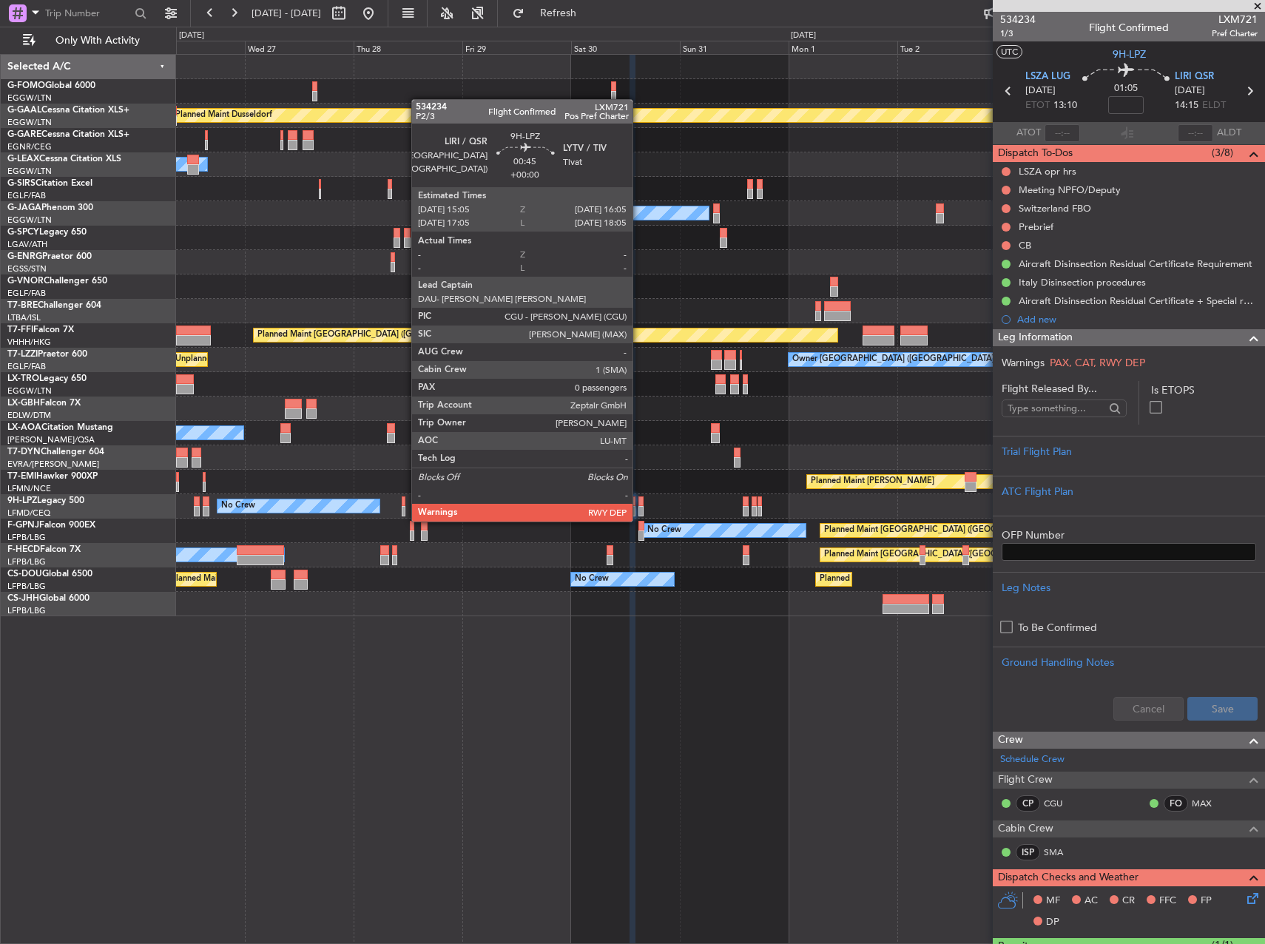
click at [640, 507] on div at bounding box center [640, 511] width 5 height 10
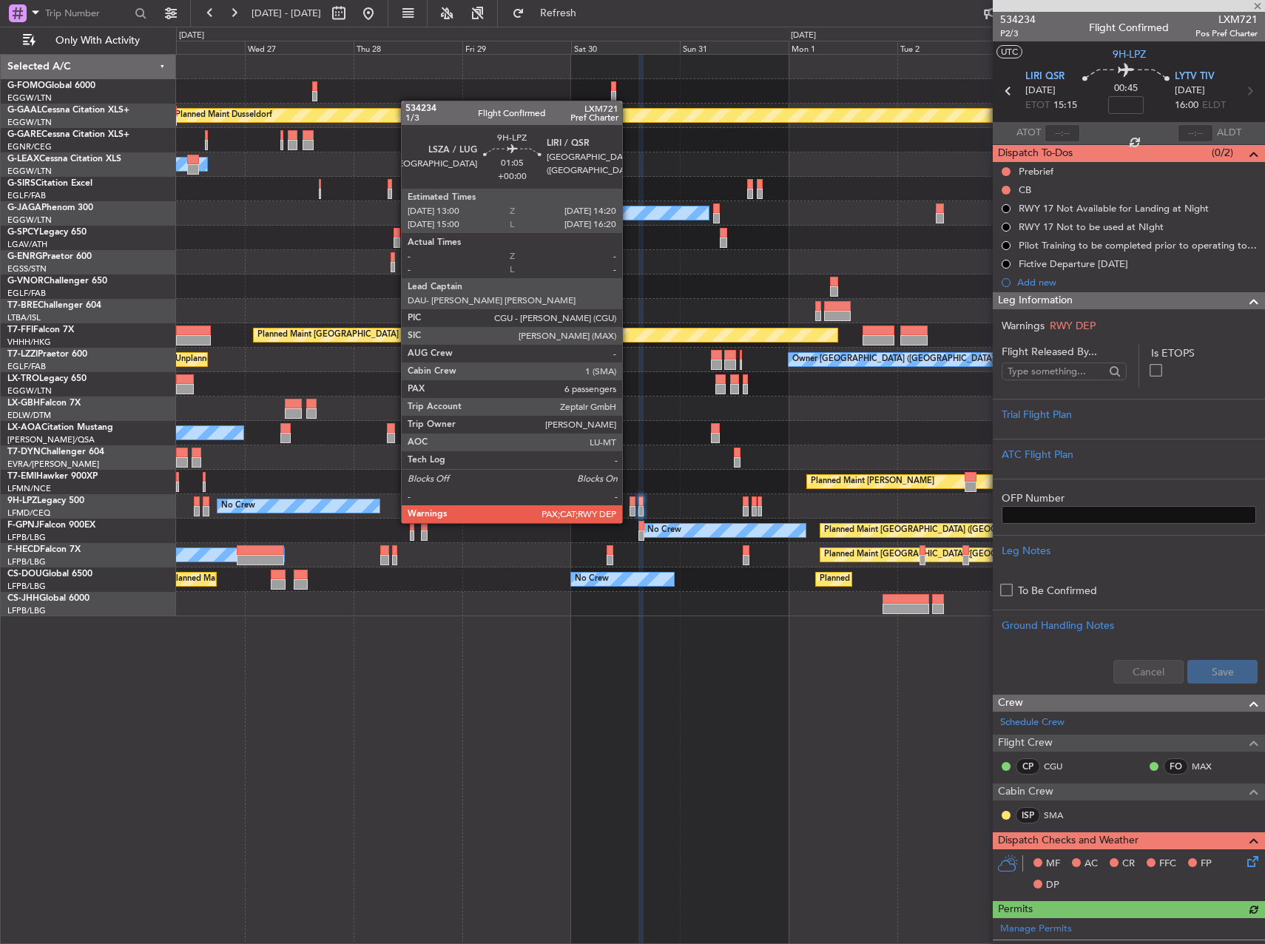
click at [629, 508] on div at bounding box center [632, 511] width 7 height 10
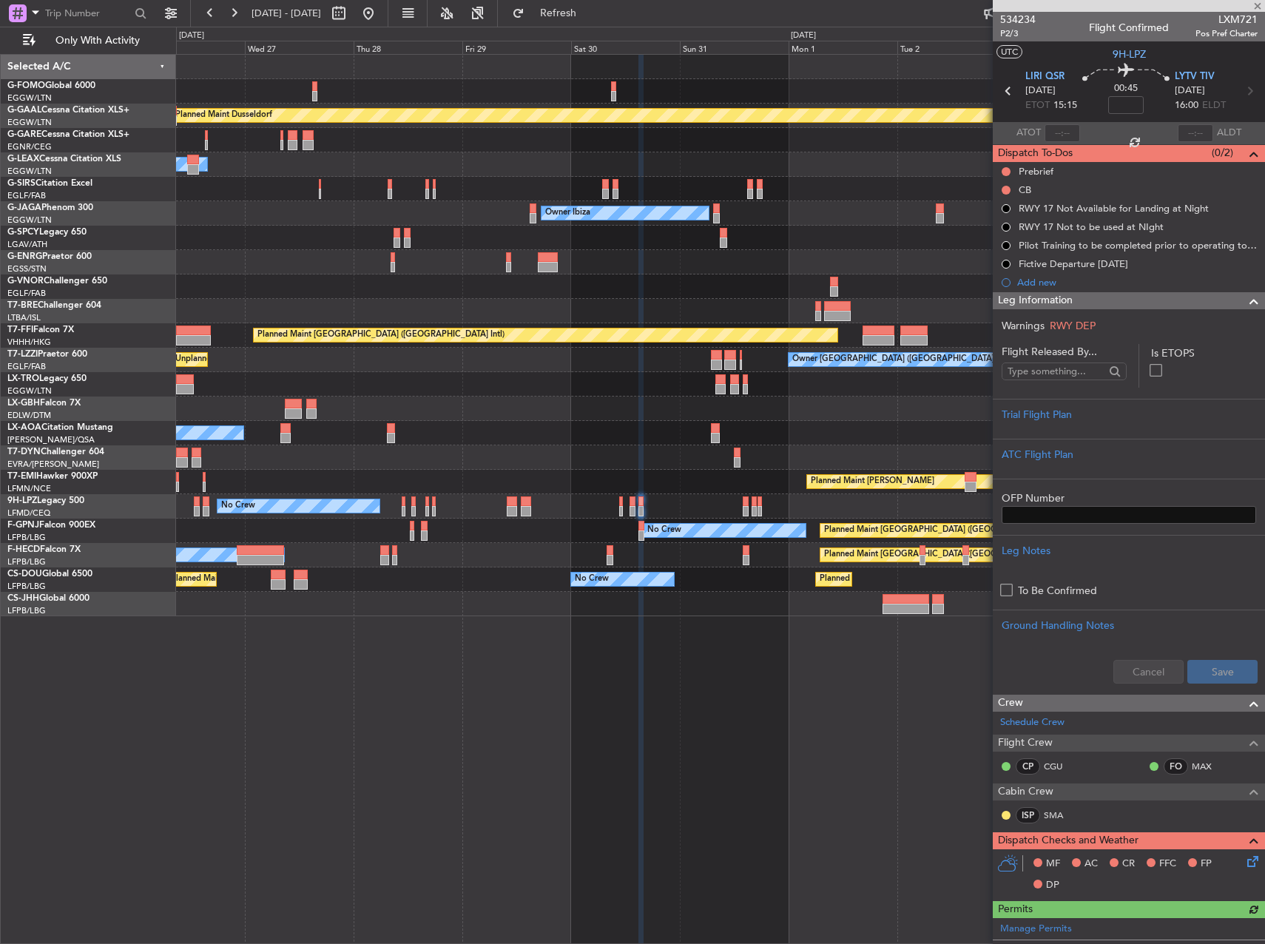
type input "6"
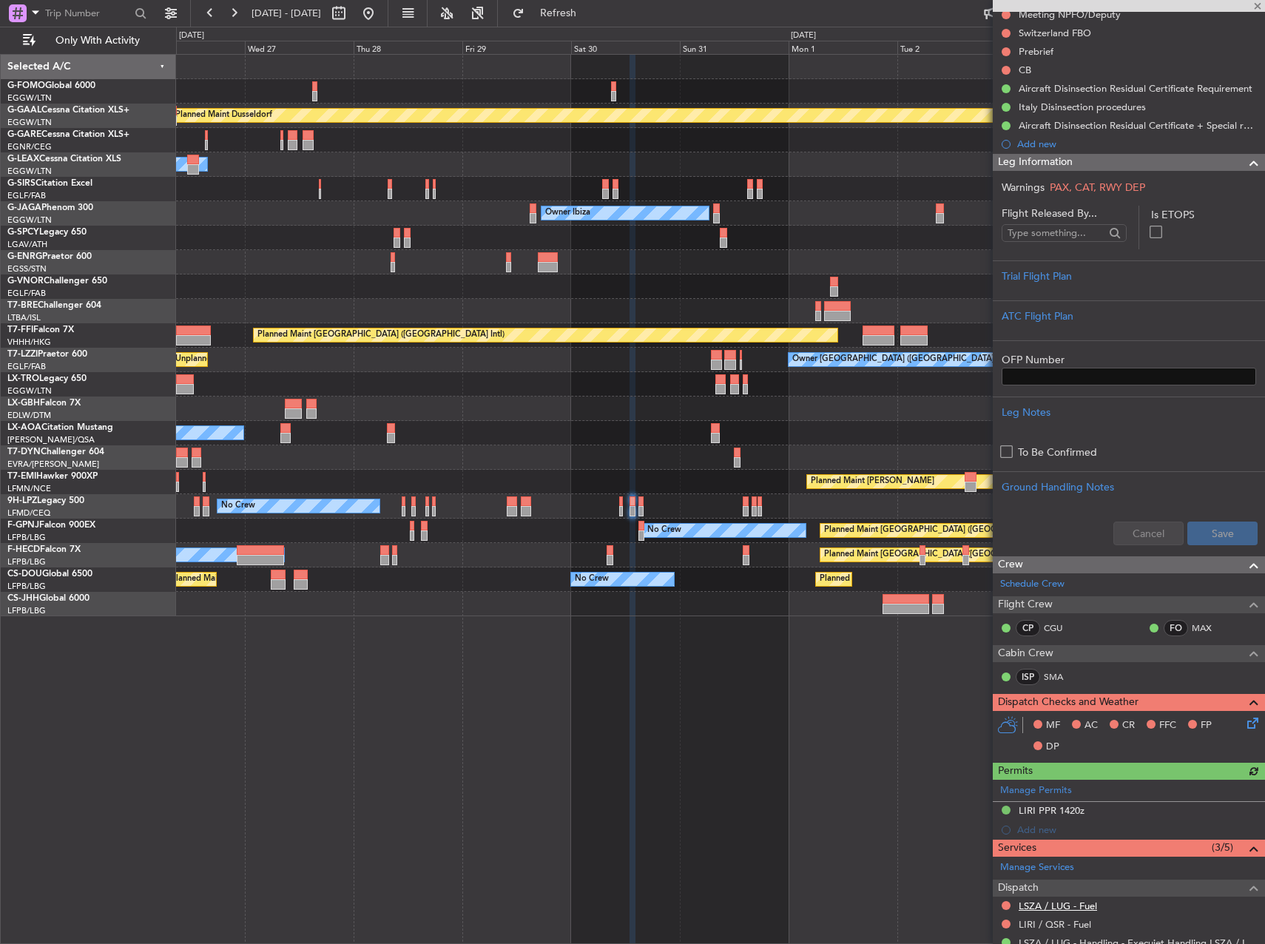
scroll to position [222, 0]
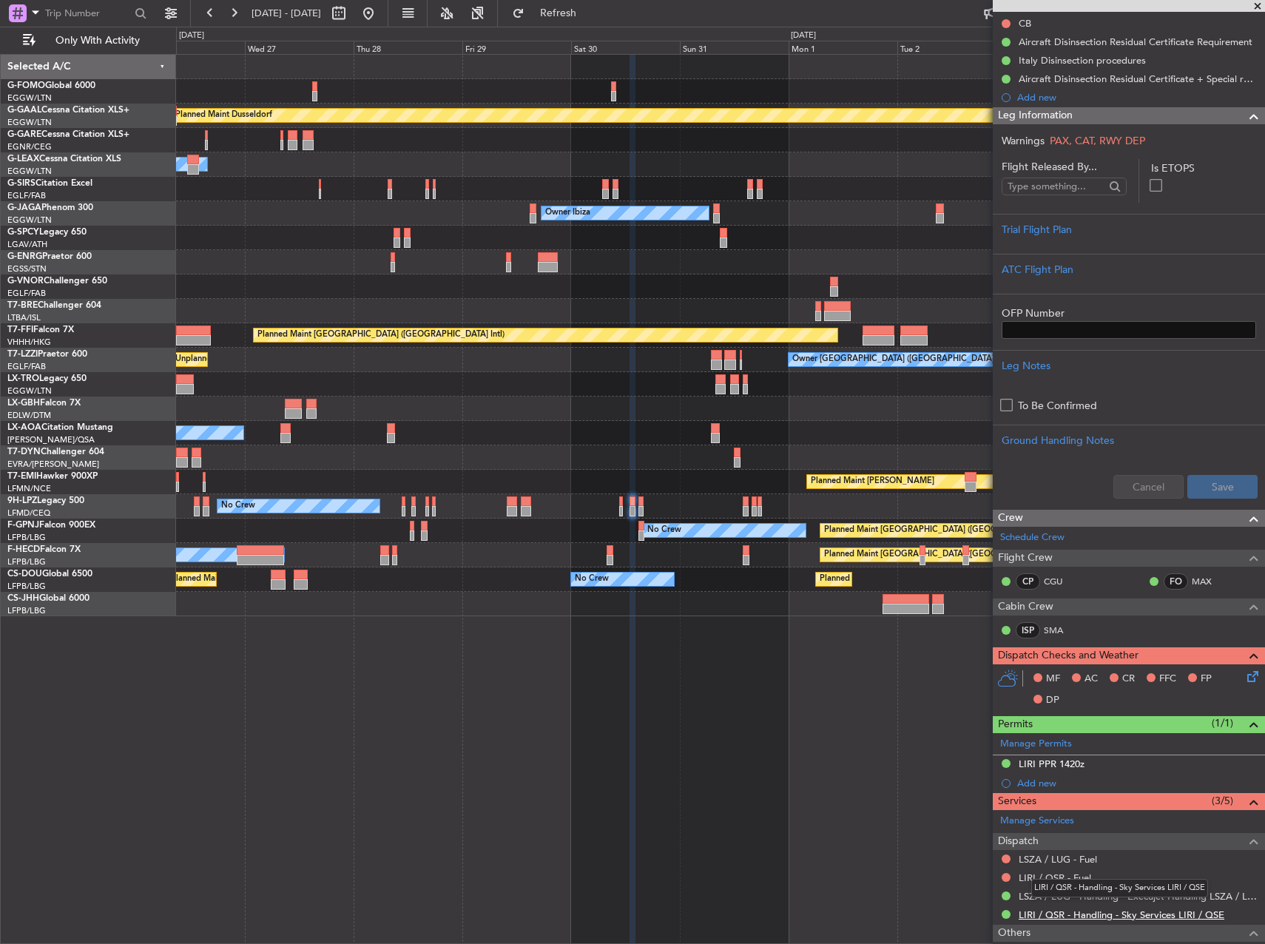
click at [1218, 916] on link "LIRI / QSR - Handling - Sky Services LIRI / QSE" at bounding box center [1122, 914] width 206 height 13
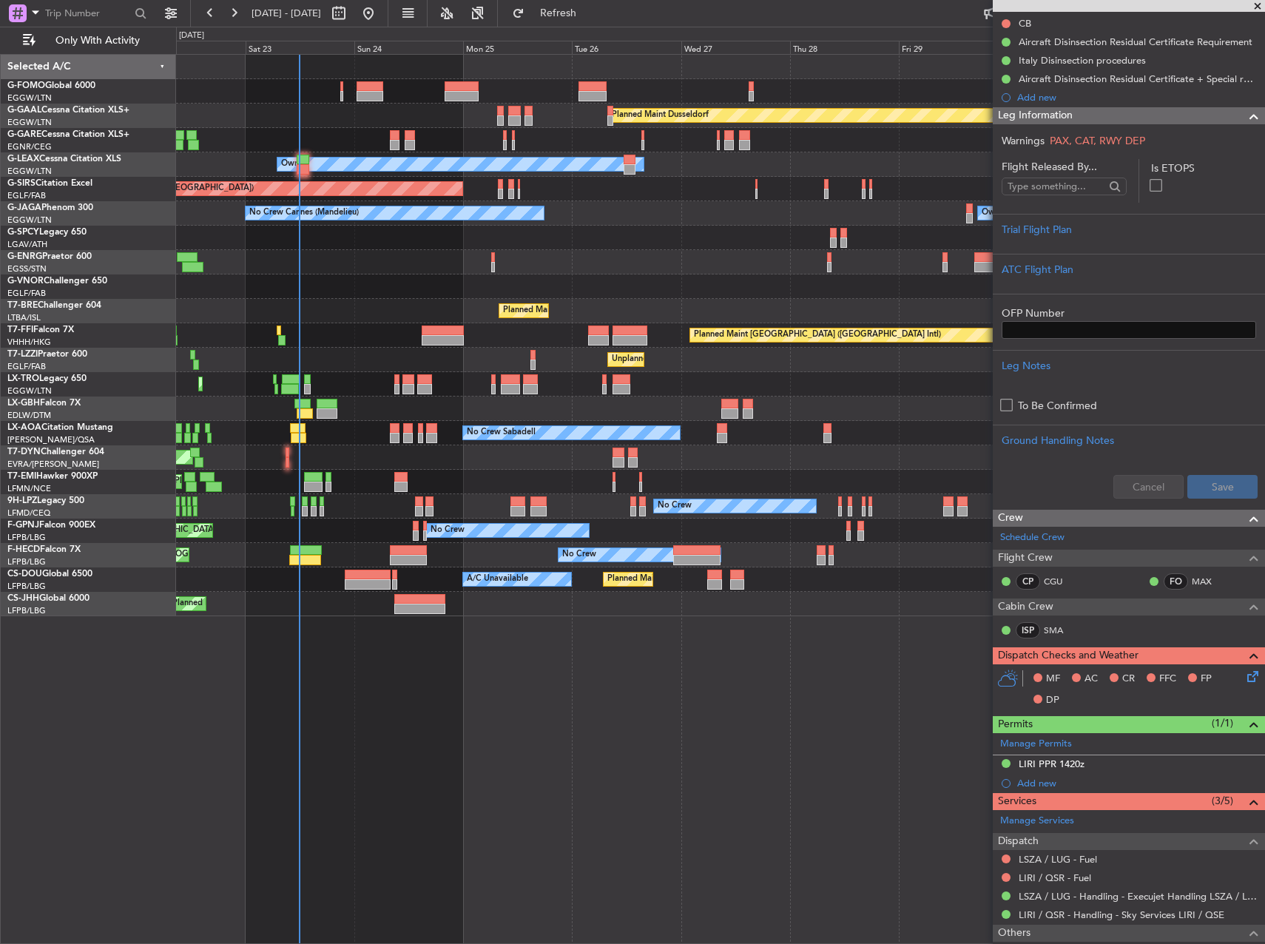
click at [760, 462] on div "Planned Maint Dusseldorf Unplanned Maint [PERSON_NAME] Owner Unplanned Maint [G…" at bounding box center [720, 335] width 1088 height 561
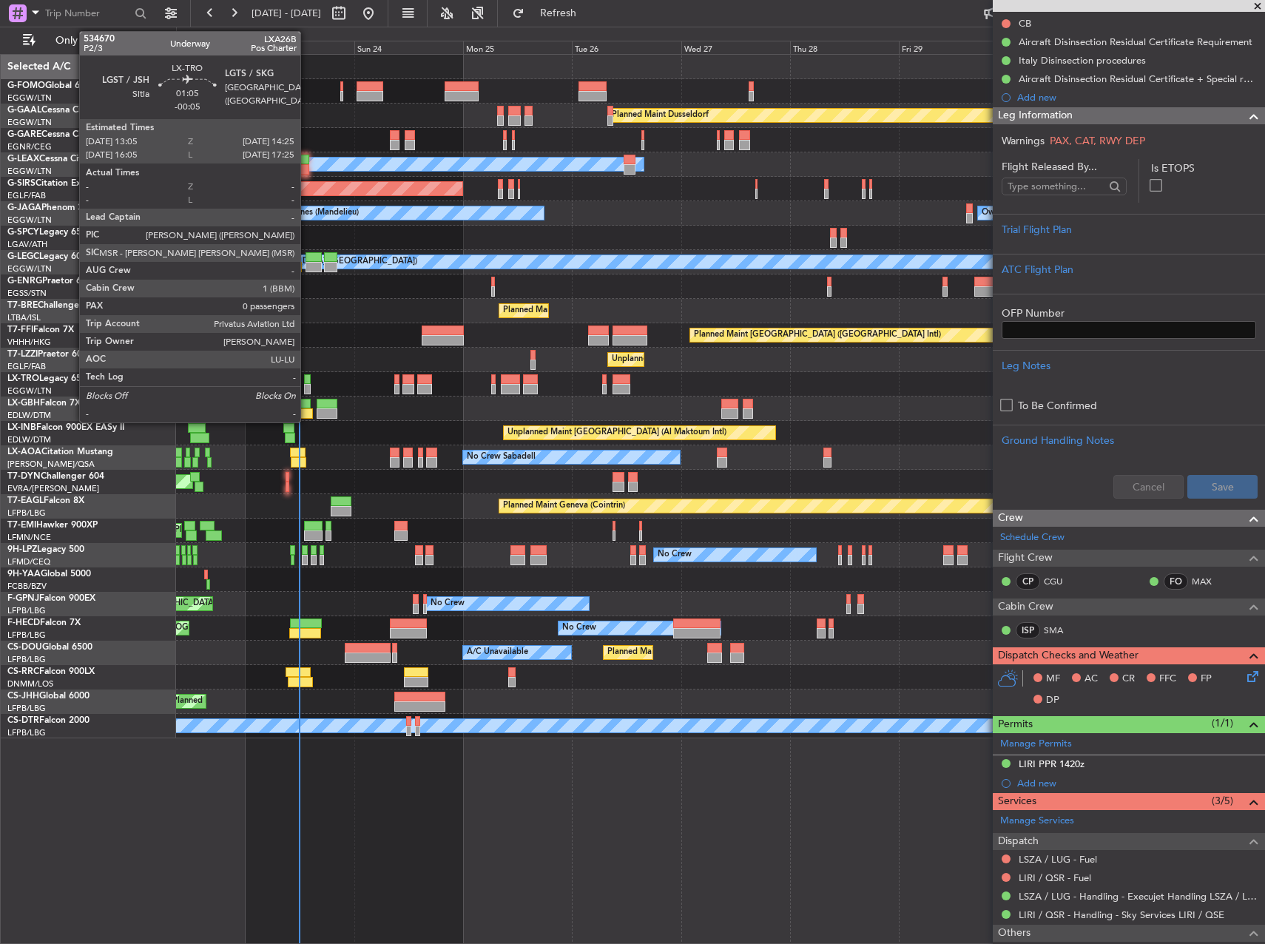
click at [308, 382] on div at bounding box center [307, 379] width 7 height 10
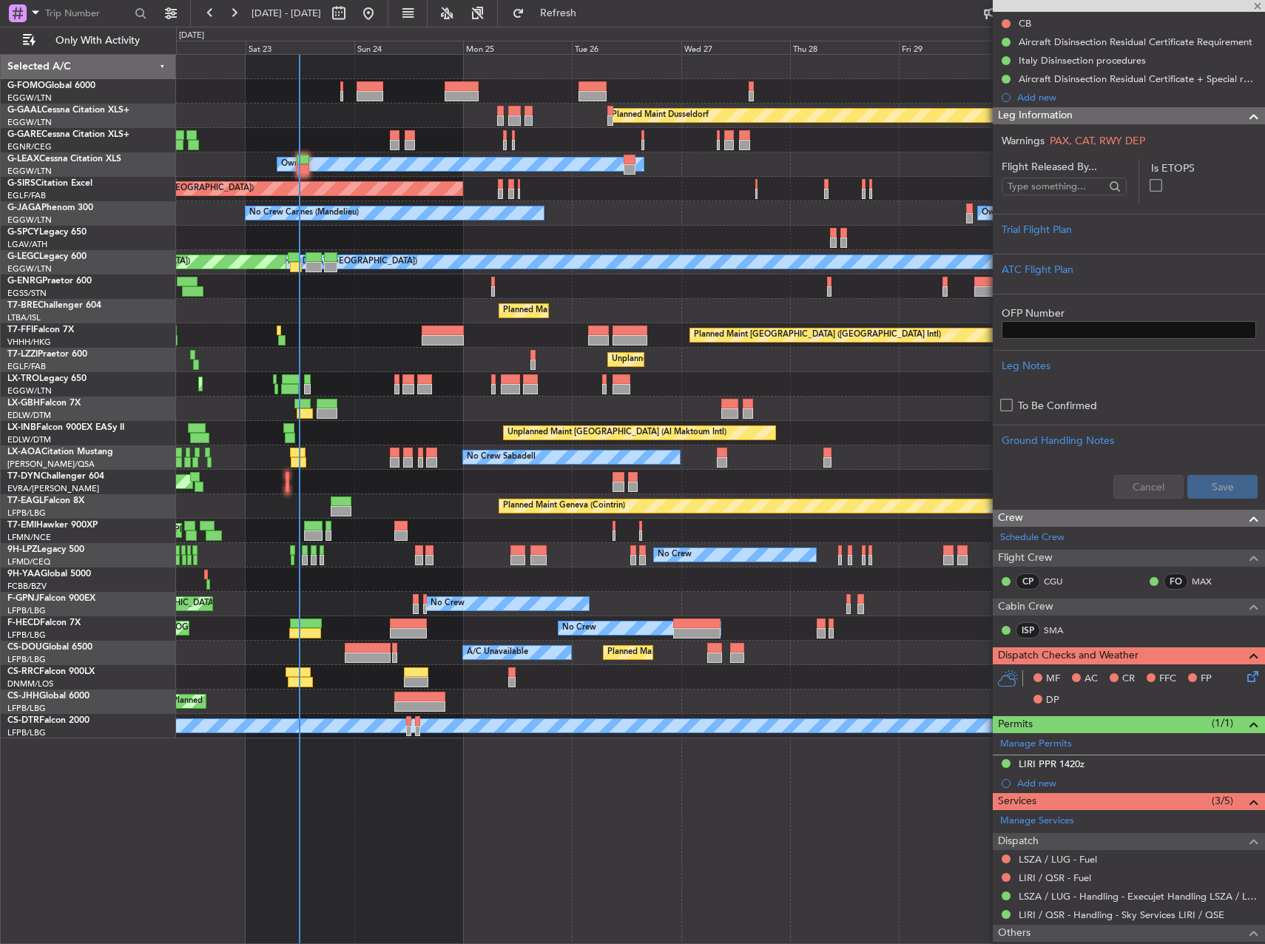
type input "-00:05"
type input "0"
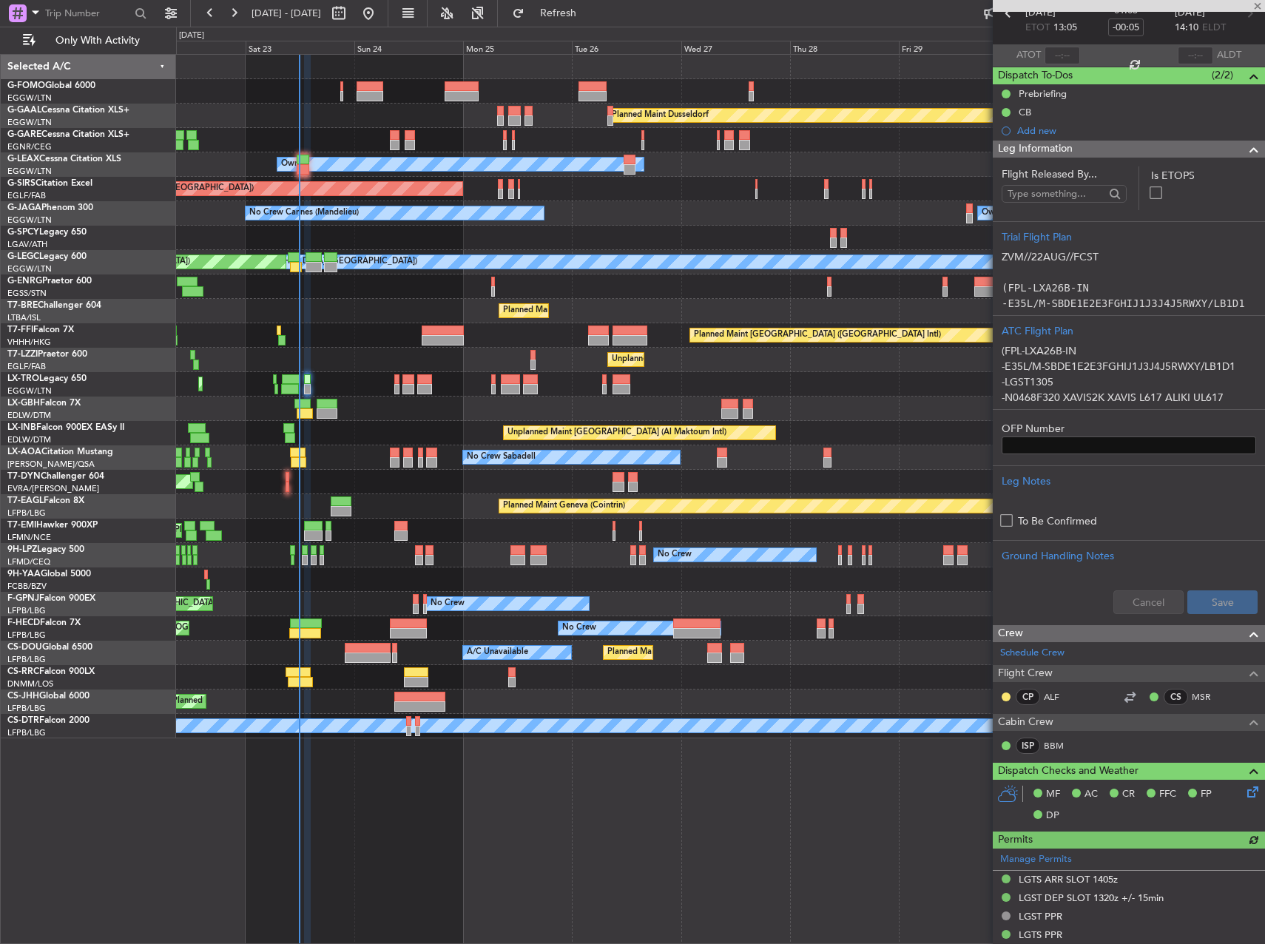
scroll to position [148, 0]
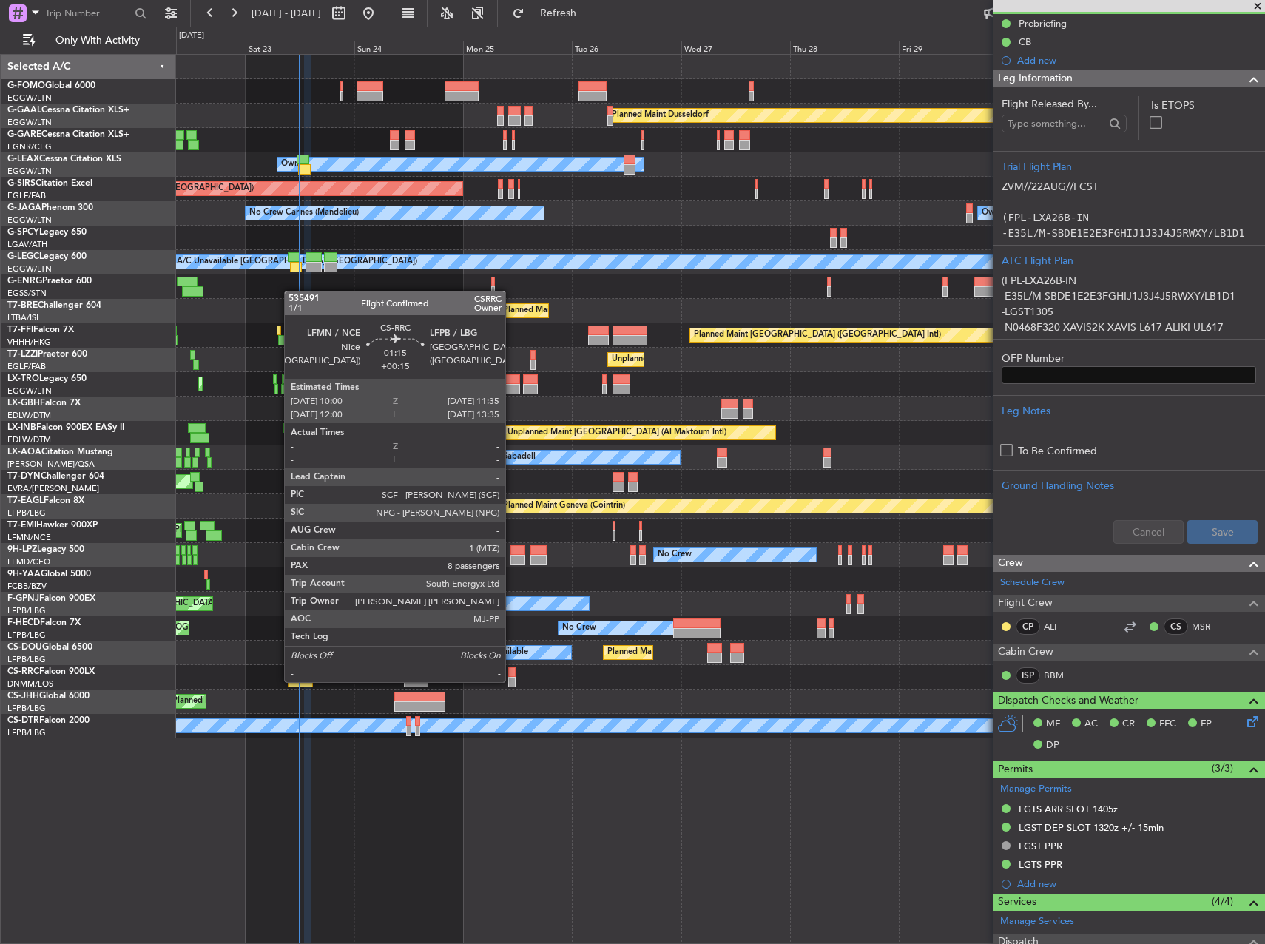
click at [512, 681] on div at bounding box center [511, 682] width 7 height 10
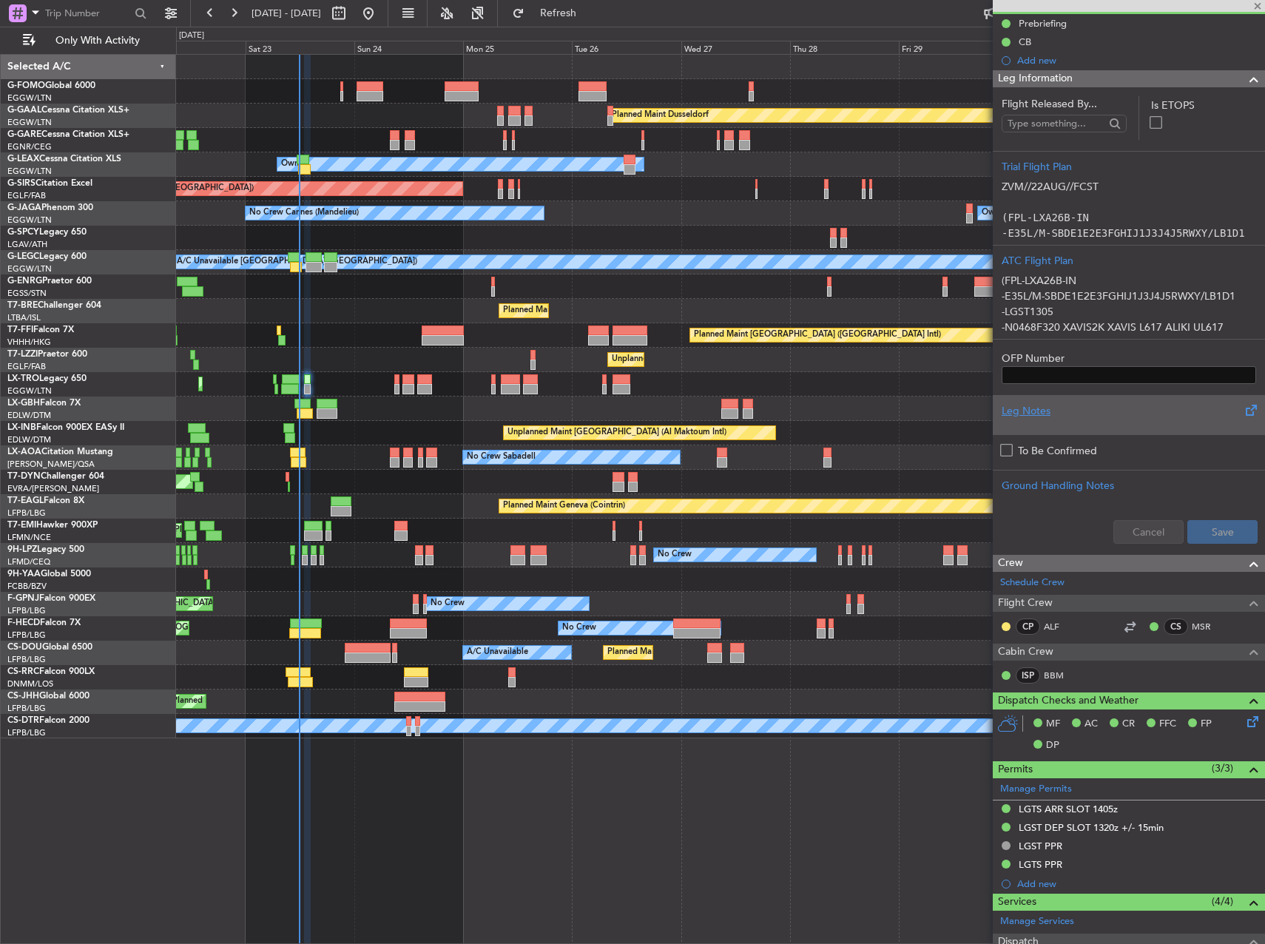
type input "+00:15"
type input "8"
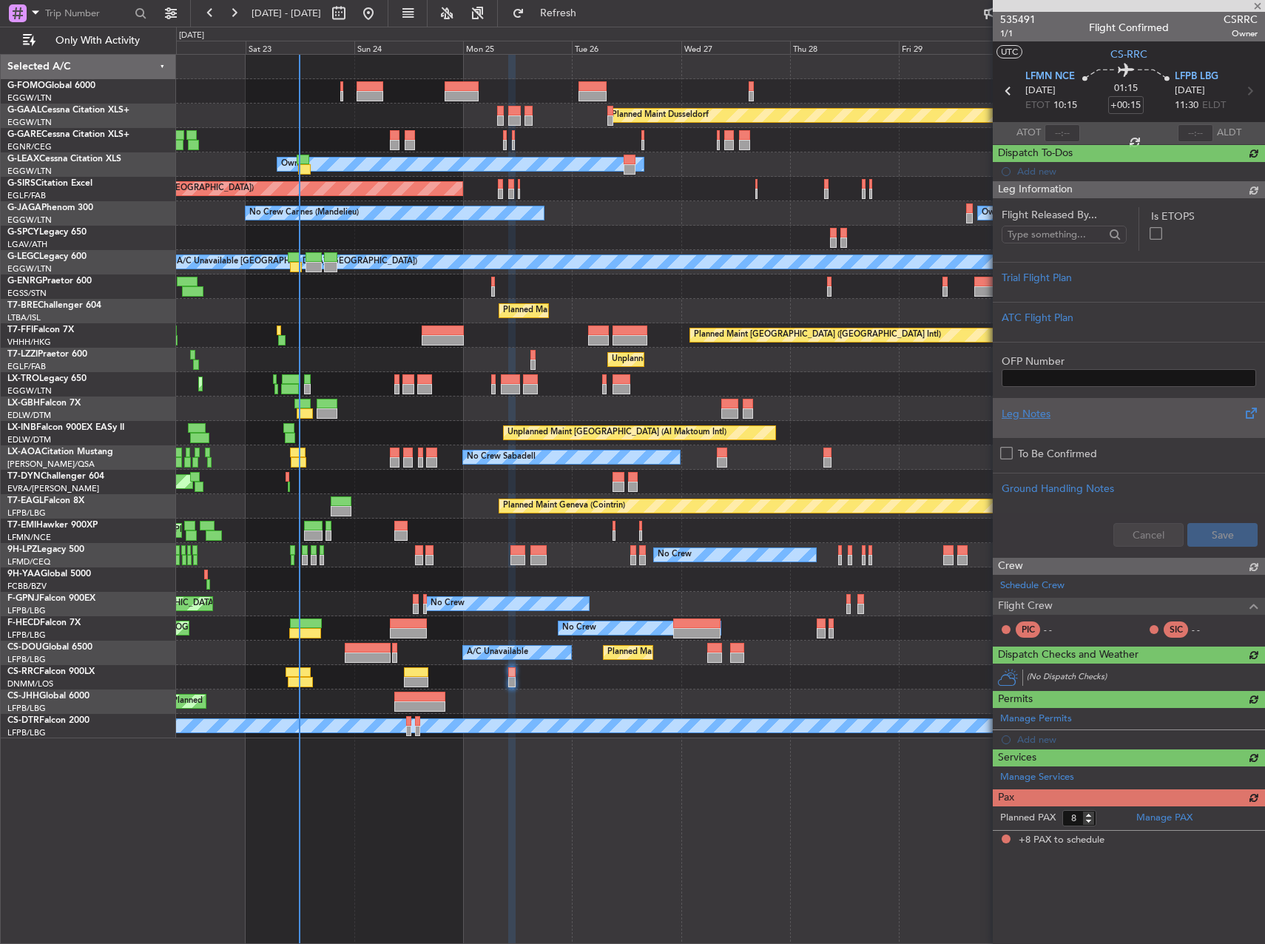
scroll to position [0, 0]
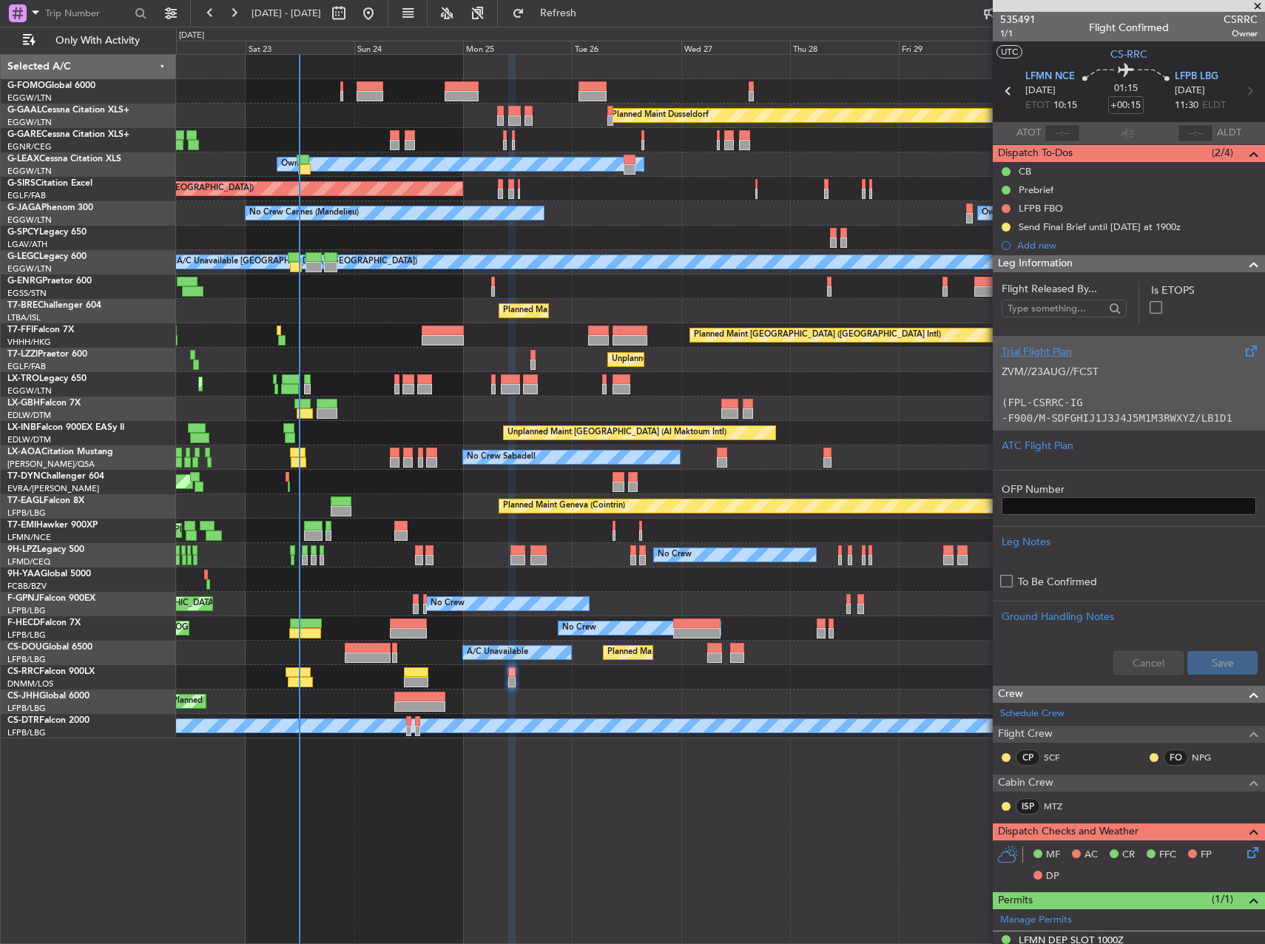
click at [1098, 385] on p at bounding box center [1129, 387] width 254 height 16
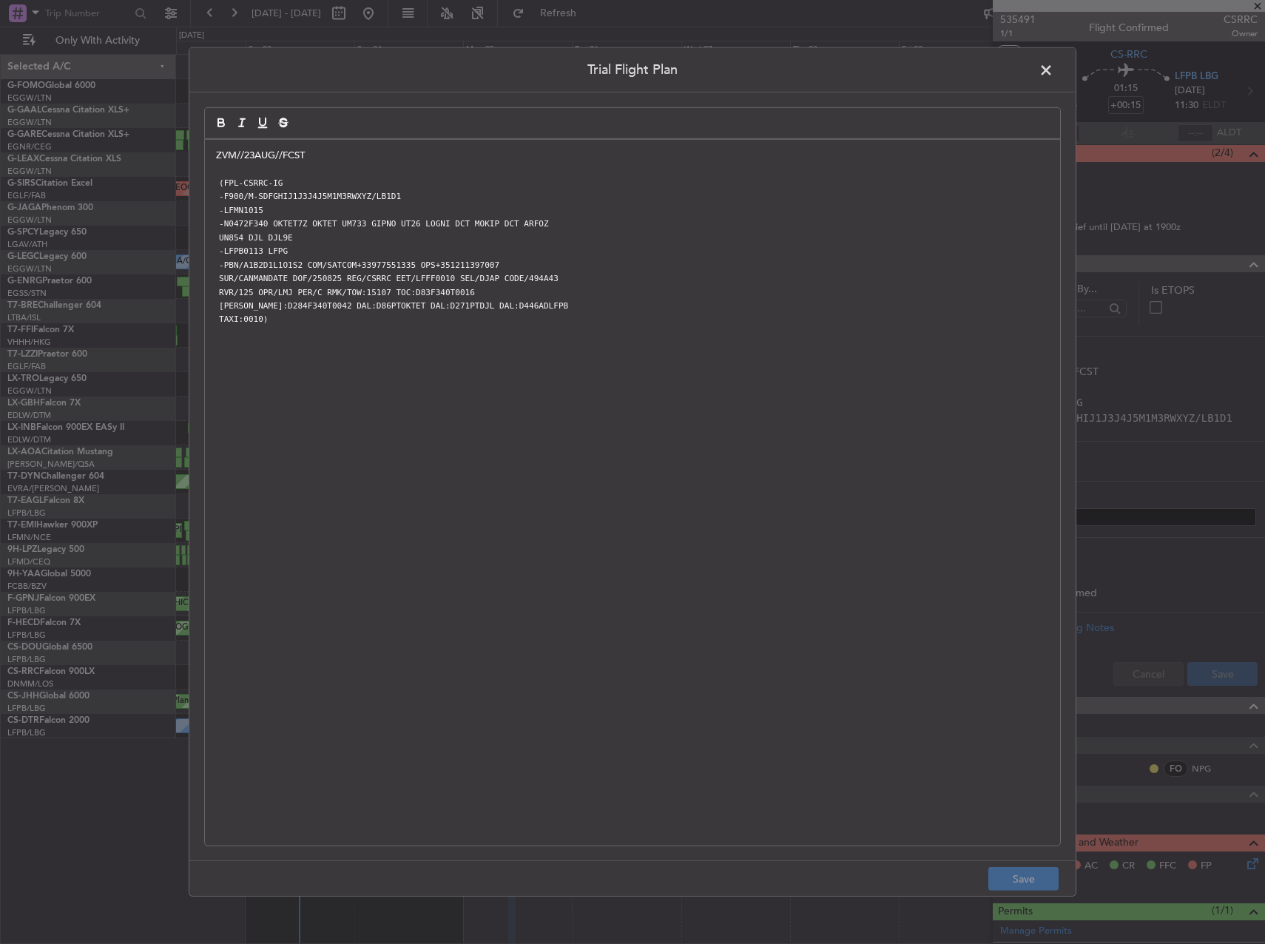
drag, startPoint x: 1050, startPoint y: 74, endPoint x: 978, endPoint y: 130, distance: 91.7
click at [1053, 74] on span at bounding box center [1053, 74] width 0 height 30
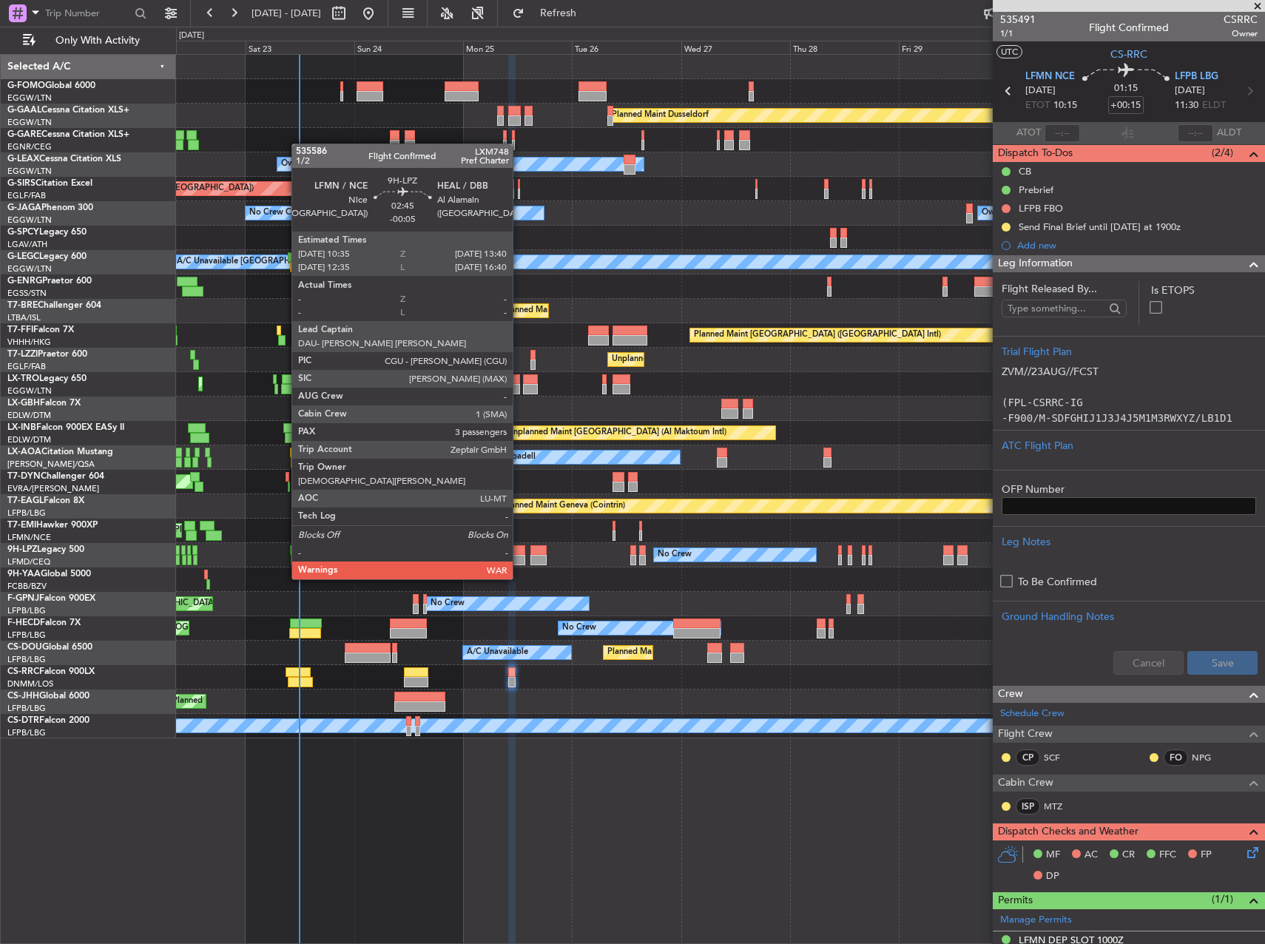
click at [519, 551] on div at bounding box center [517, 550] width 14 height 10
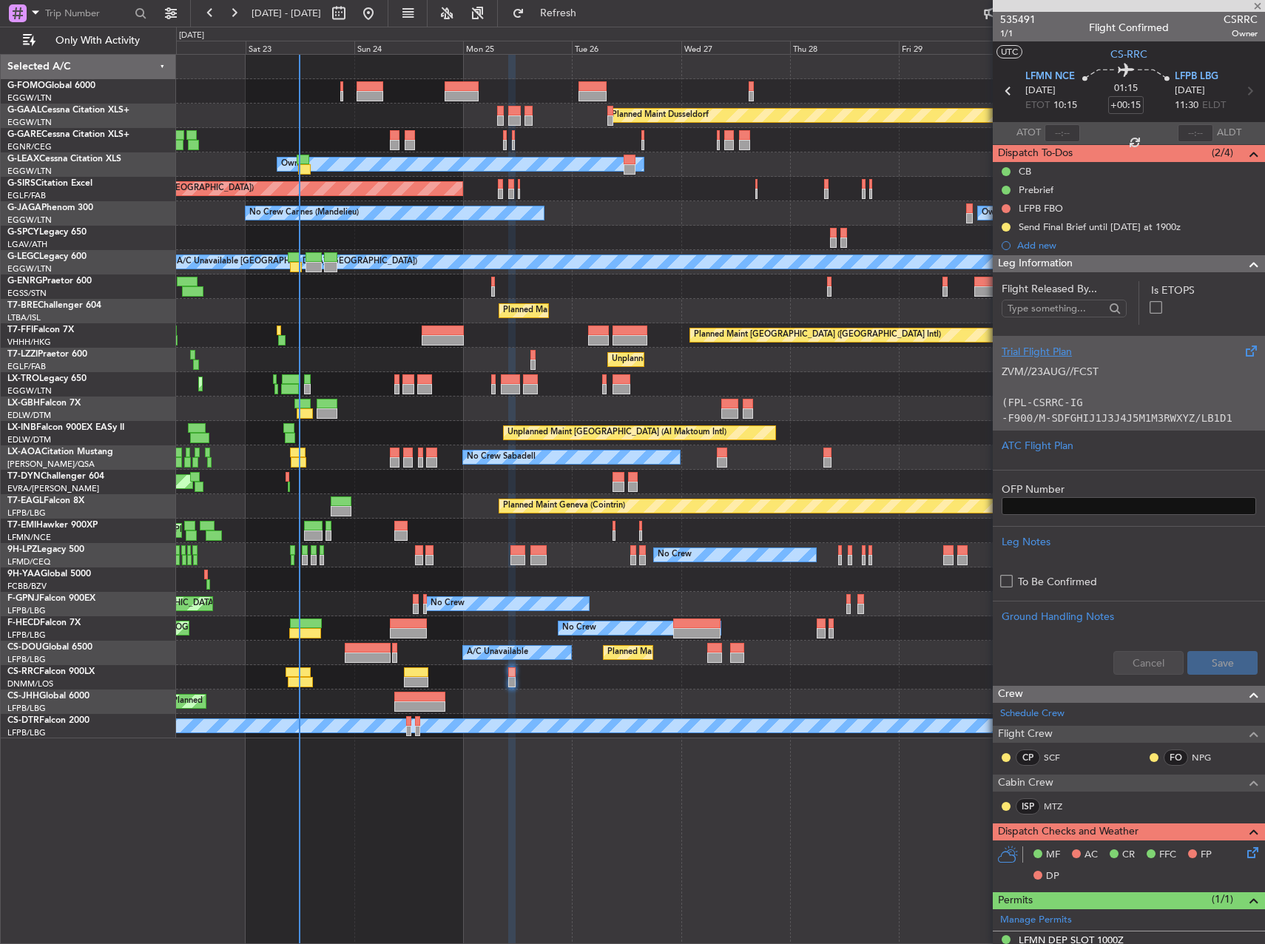
type input "-00:05"
type input "3"
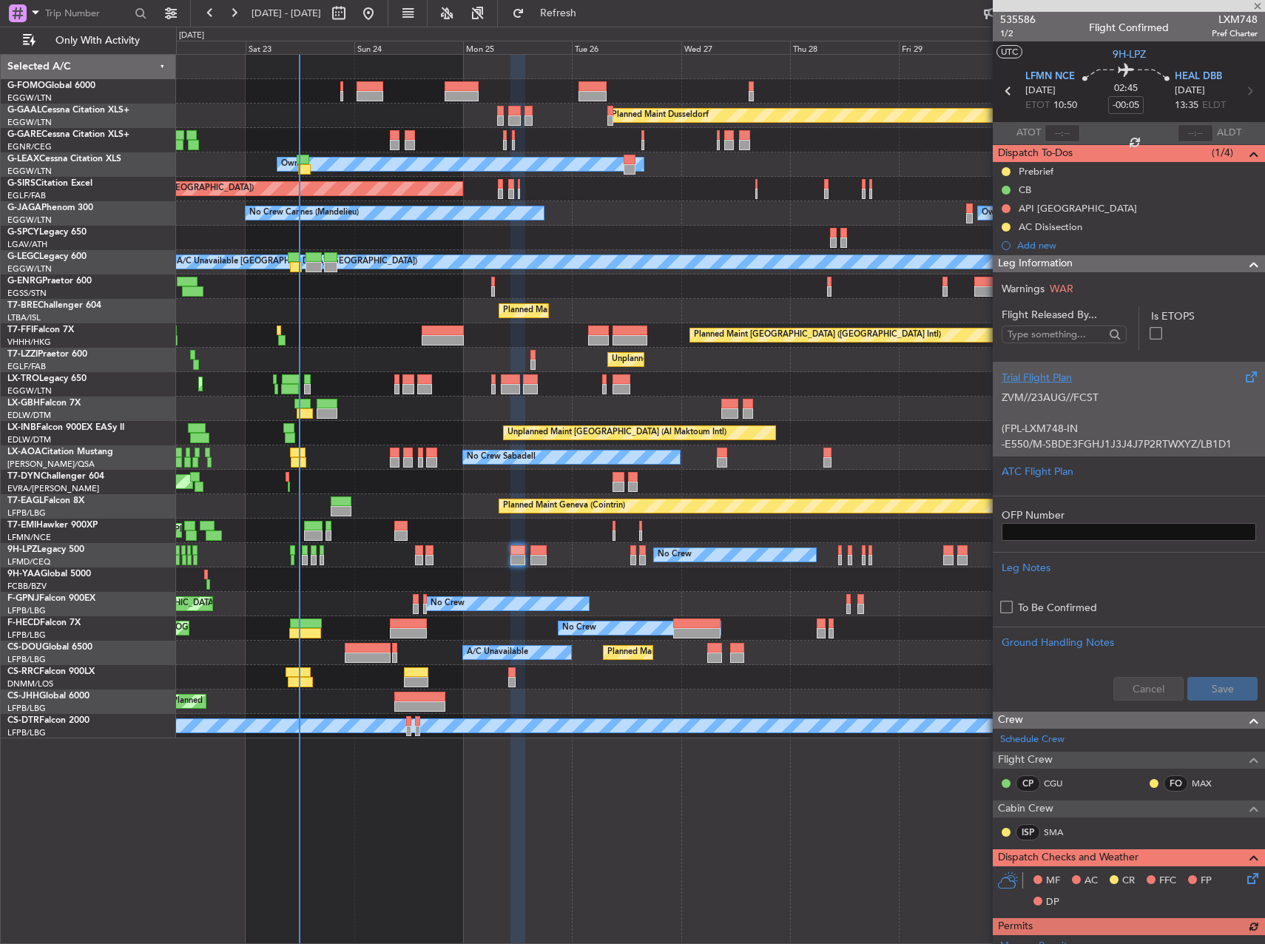
click at [1061, 375] on div "Trial Flight Plan" at bounding box center [1129, 378] width 254 height 16
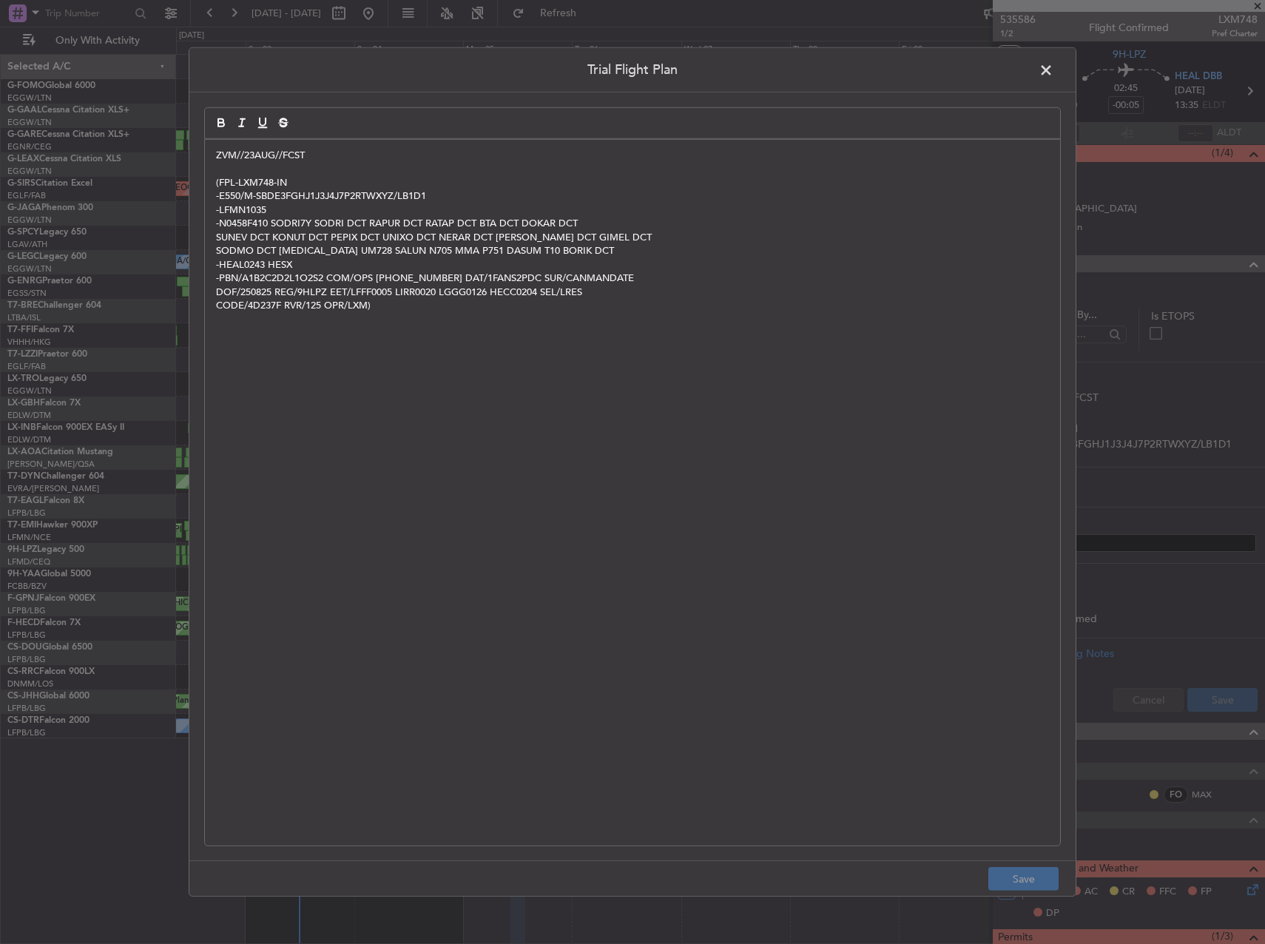
click at [1053, 73] on span at bounding box center [1053, 74] width 0 height 30
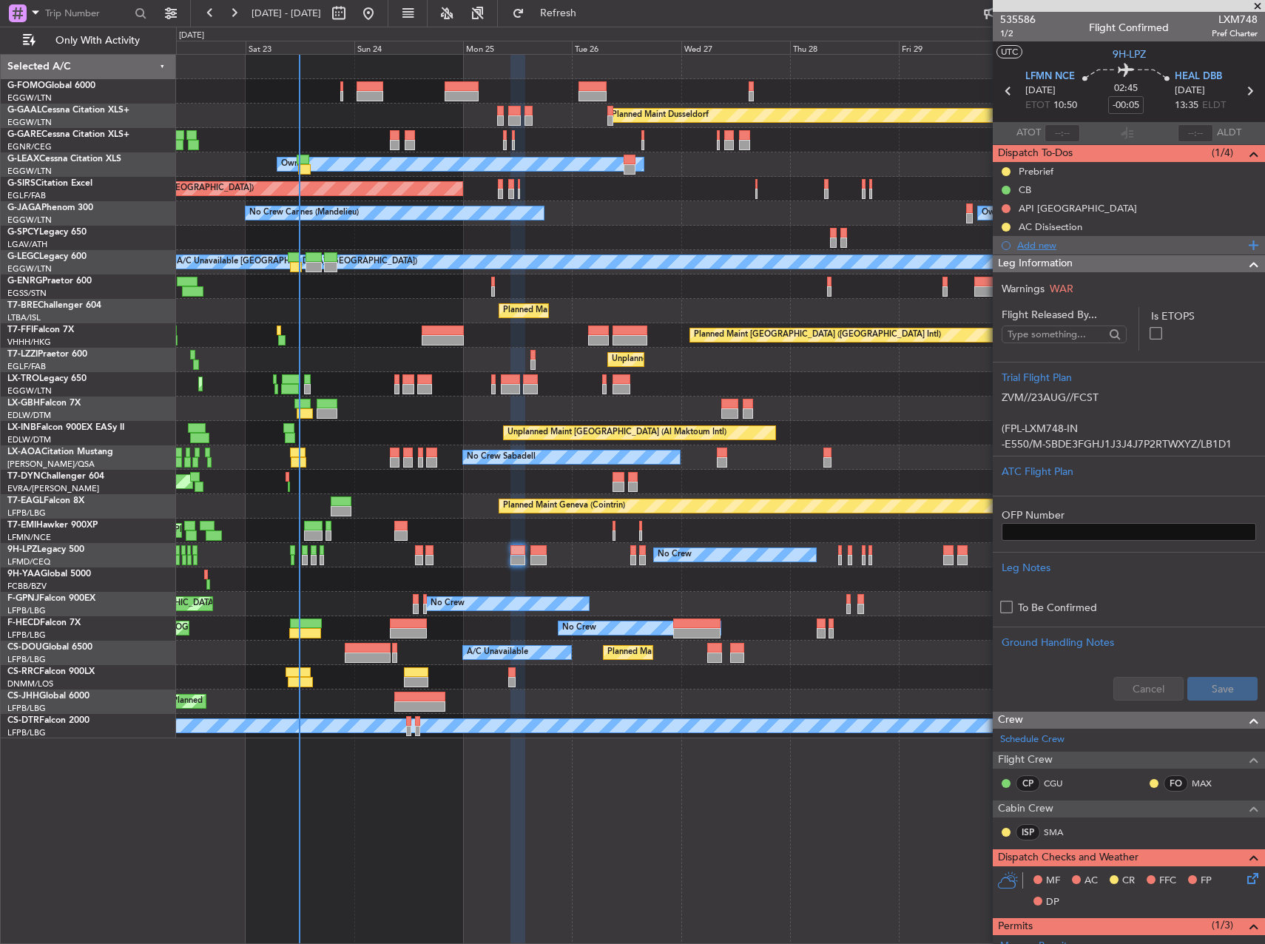
click at [1040, 247] on div "Add new" at bounding box center [1130, 245] width 227 height 13
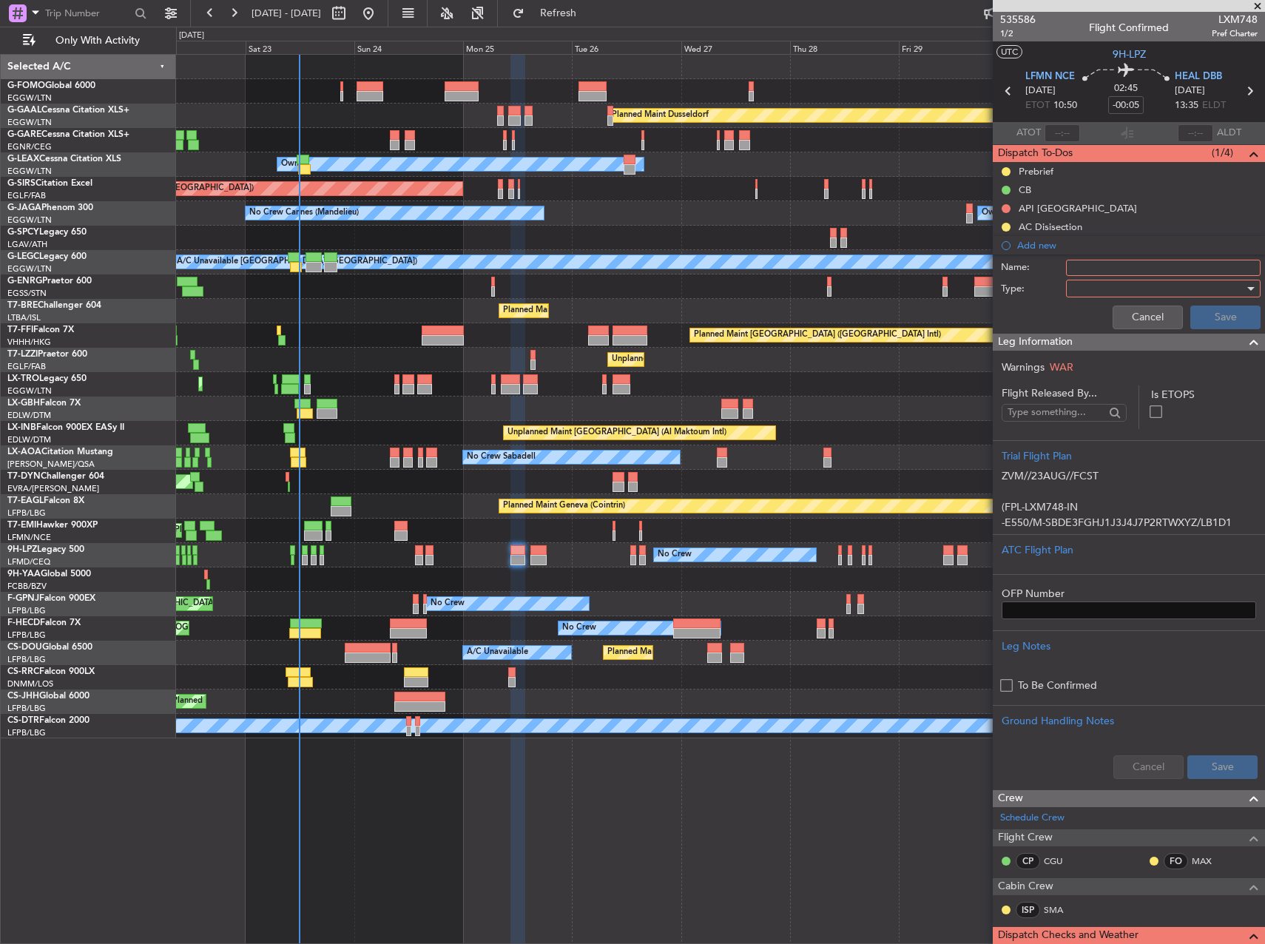
click at [1077, 269] on input "Name:" at bounding box center [1163, 268] width 195 height 16
type input "HEAL ALTN"
click at [1094, 284] on div at bounding box center [1158, 288] width 172 height 22
click at [1103, 357] on span "Airport" at bounding box center [1156, 363] width 173 height 22
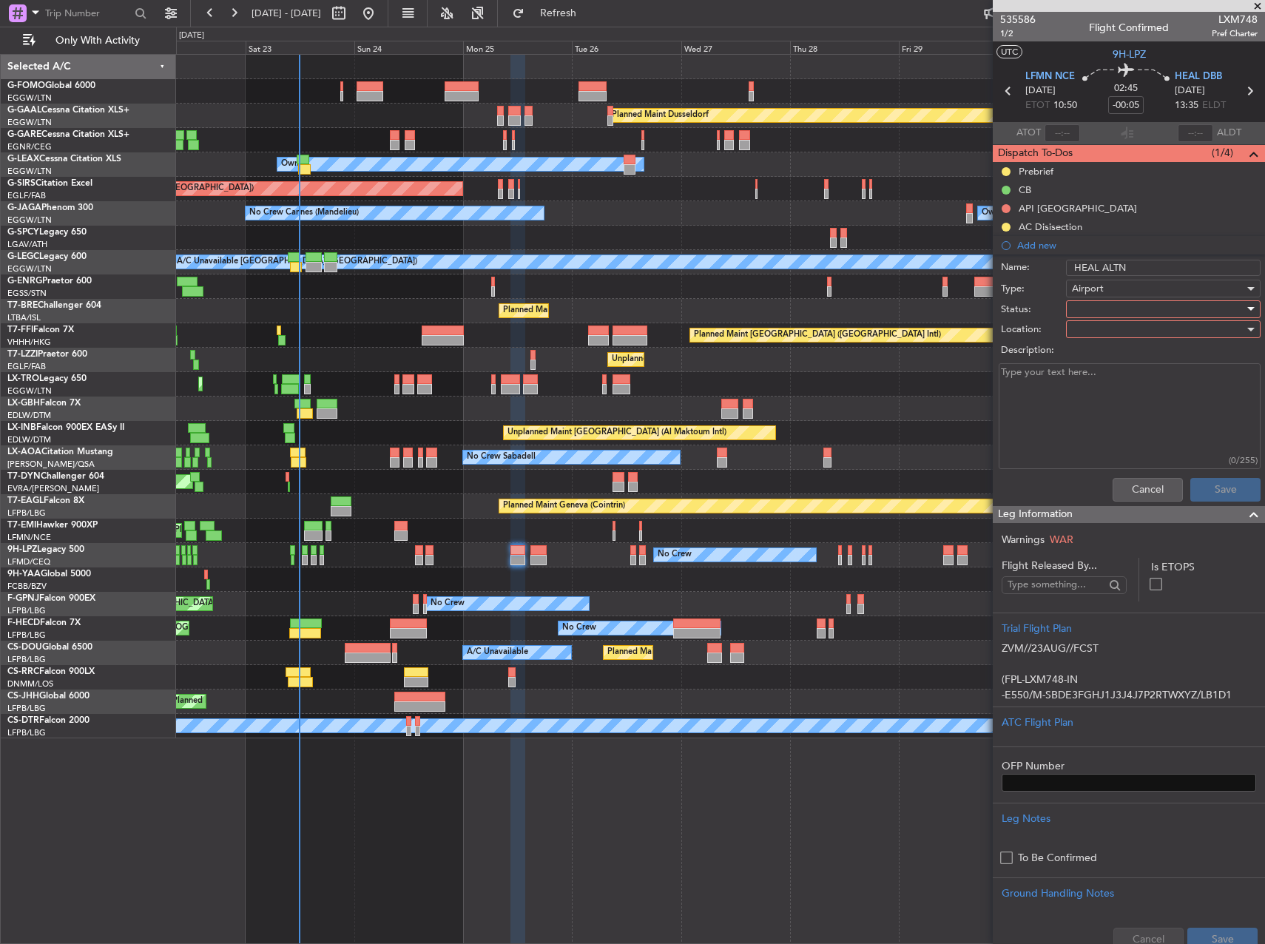
click at [1115, 302] on div at bounding box center [1158, 309] width 172 height 22
click at [1115, 354] on span "In Progress" at bounding box center [1156, 361] width 173 height 22
click at [1098, 333] on div at bounding box center [1158, 329] width 172 height 22
click at [1109, 359] on span "Arrival" at bounding box center [1156, 359] width 173 height 22
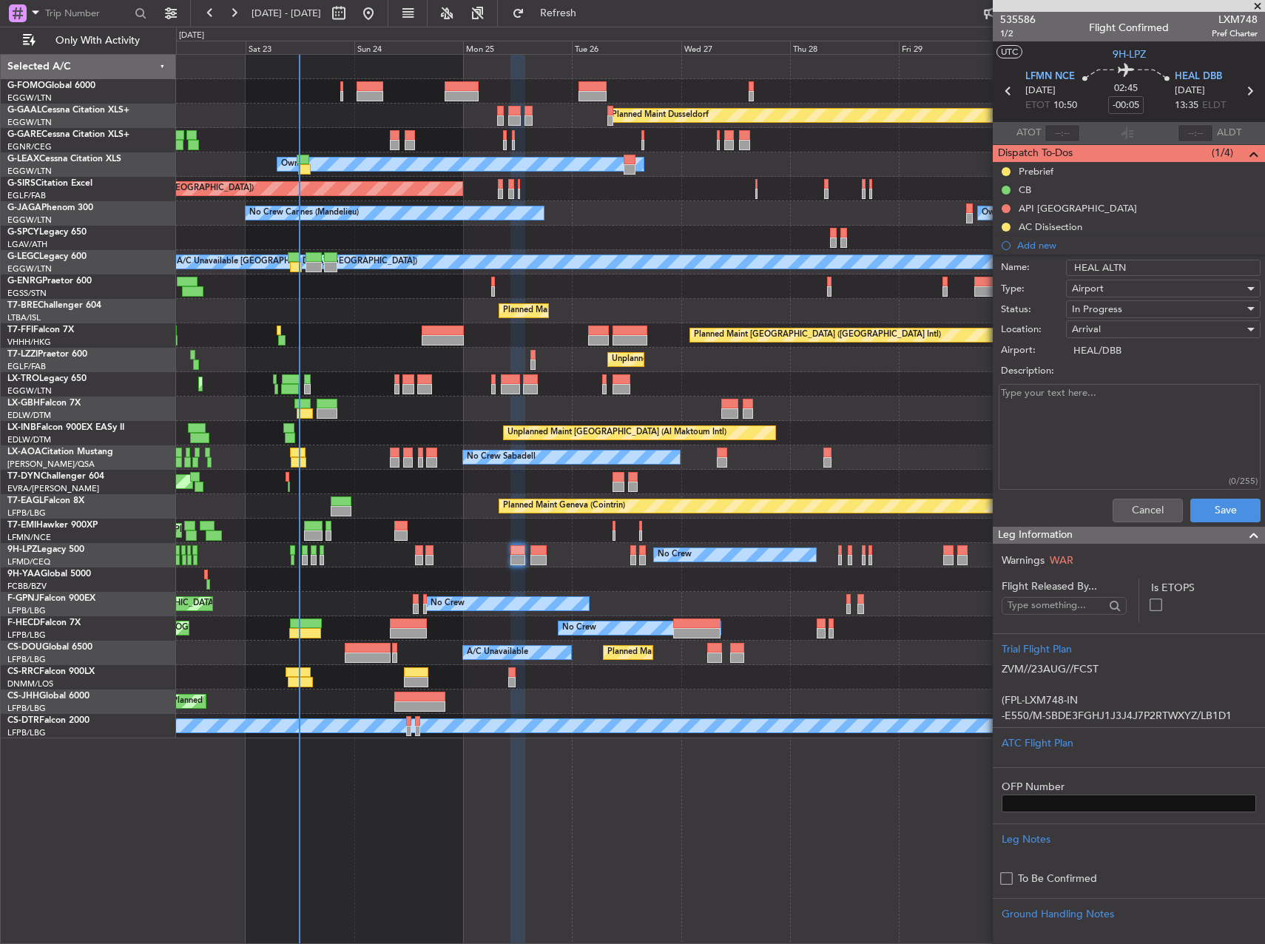
click at [1120, 467] on textarea "Description:" at bounding box center [1130, 437] width 262 height 106
paste textarea "alternate must have ground based approaches"
click at [1004, 397] on textarea "alternate must have ground based approaches" at bounding box center [1130, 437] width 262 height 106
click at [1229, 389] on textarea "Alternate must have ground based approaches" at bounding box center [1130, 437] width 262 height 106
type textarea "Alternate must have ground based approaches (HESX)"
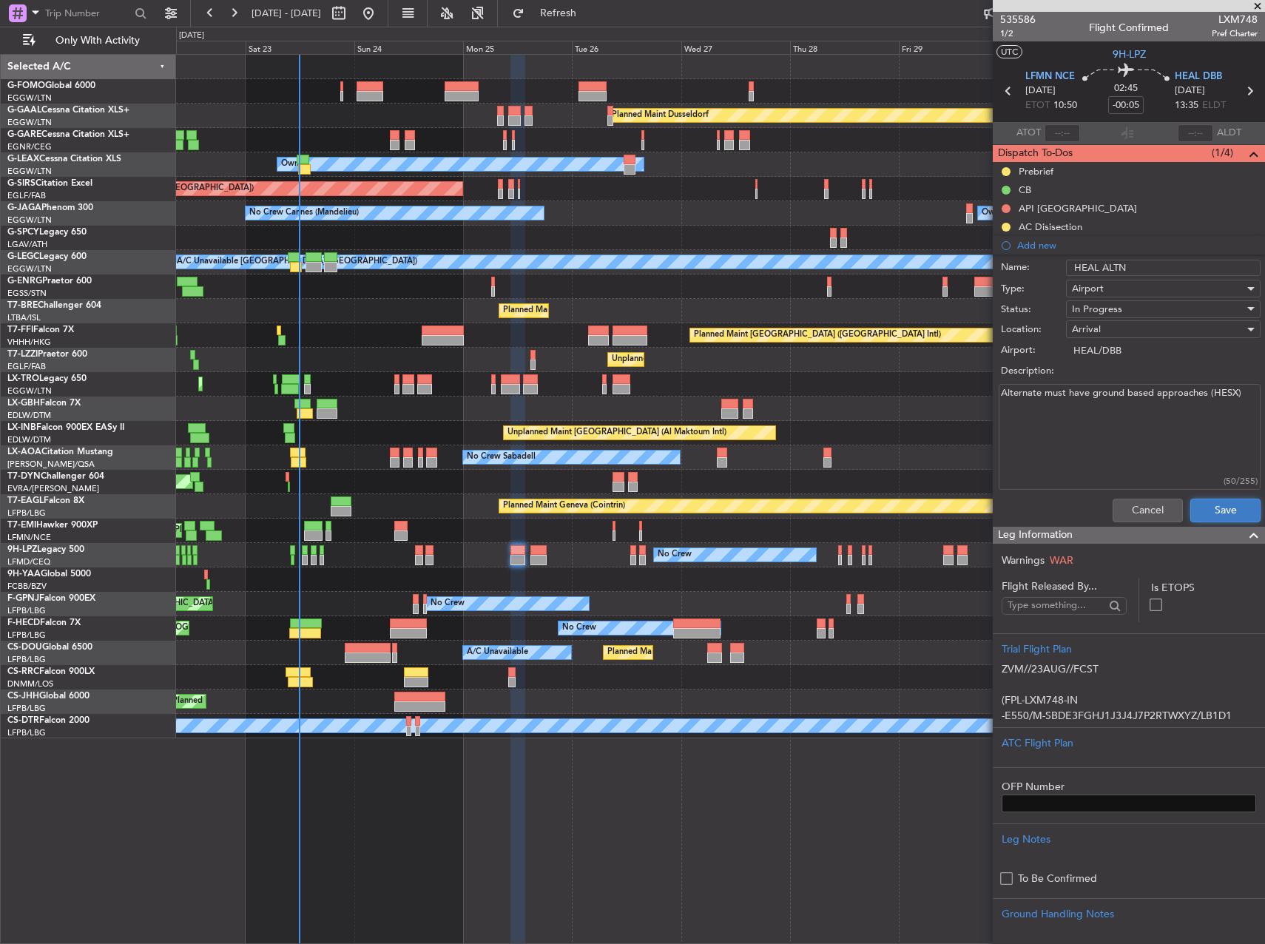
click at [1219, 510] on button "Save" at bounding box center [1225, 511] width 70 height 24
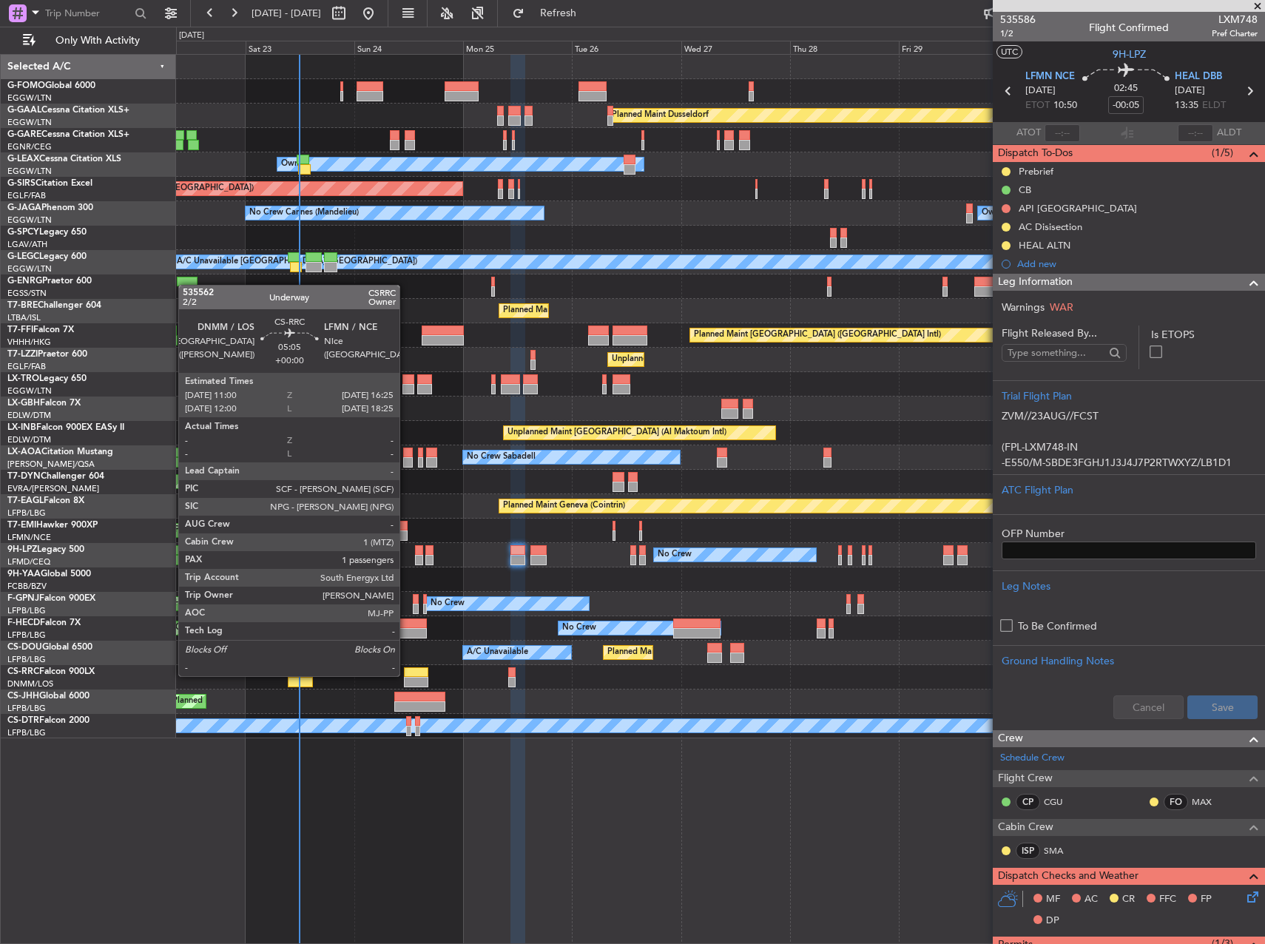
click at [406, 675] on div at bounding box center [416, 672] width 25 height 10
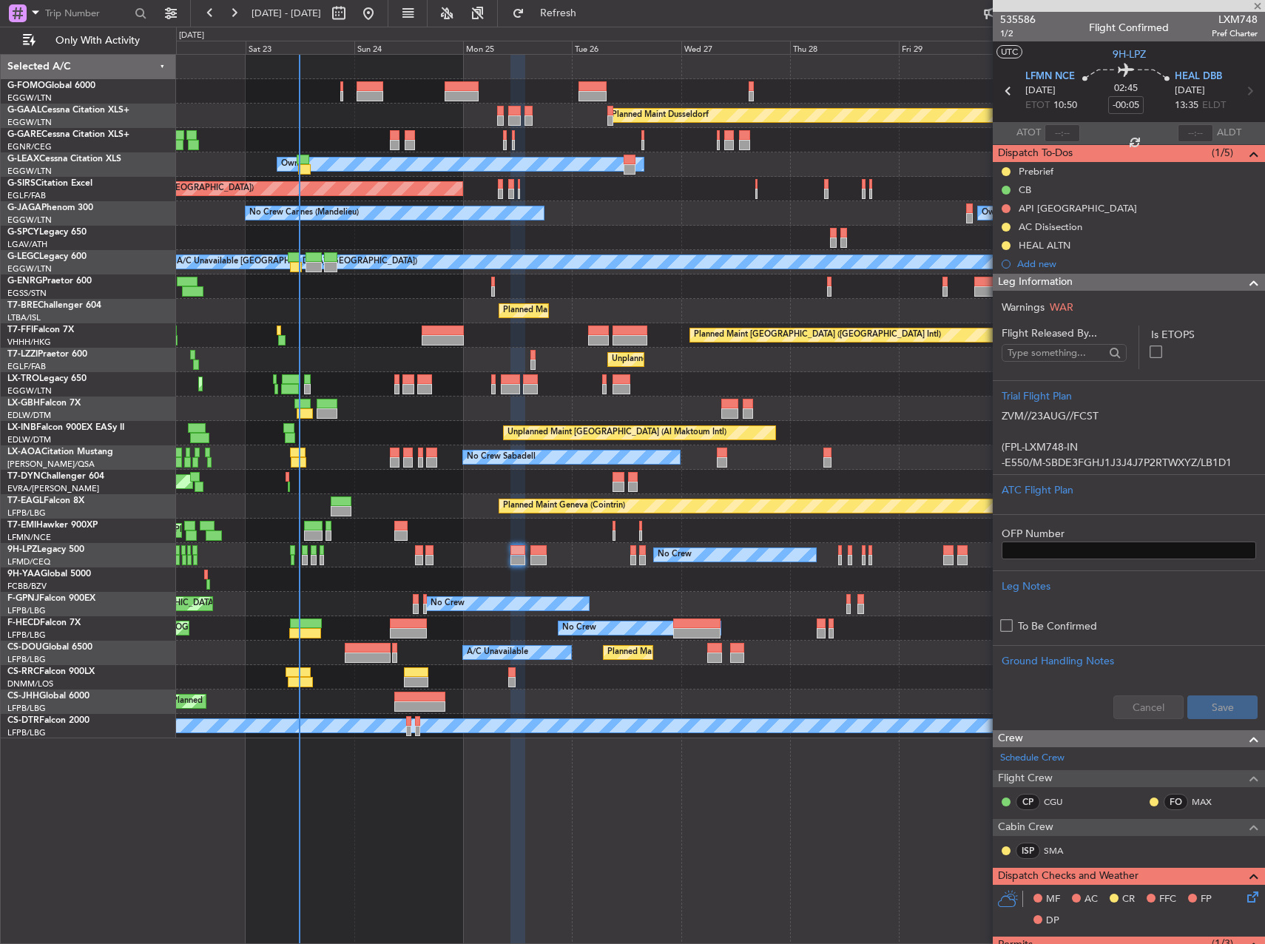
type input "1"
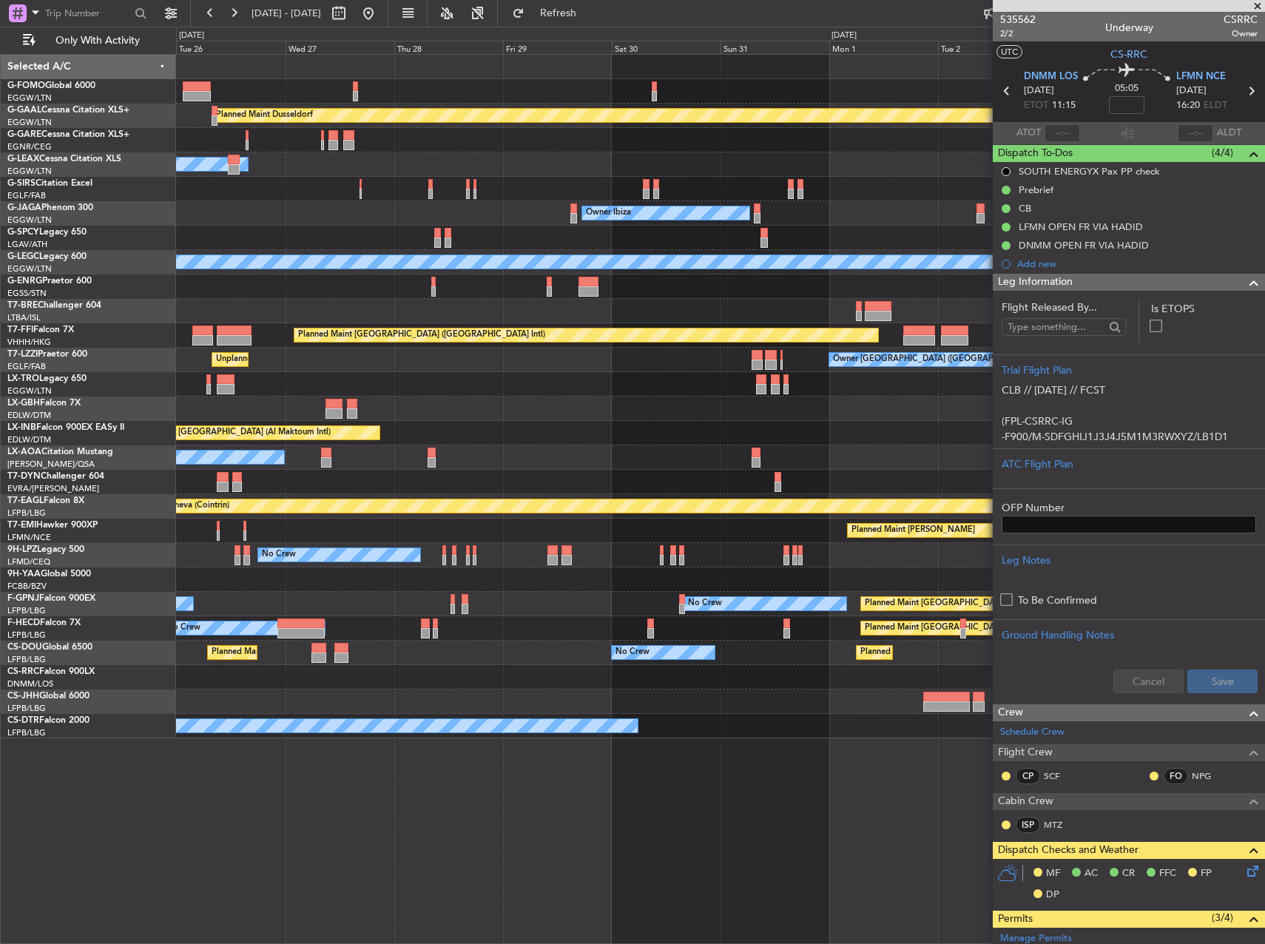
click at [500, 590] on div at bounding box center [720, 579] width 1088 height 24
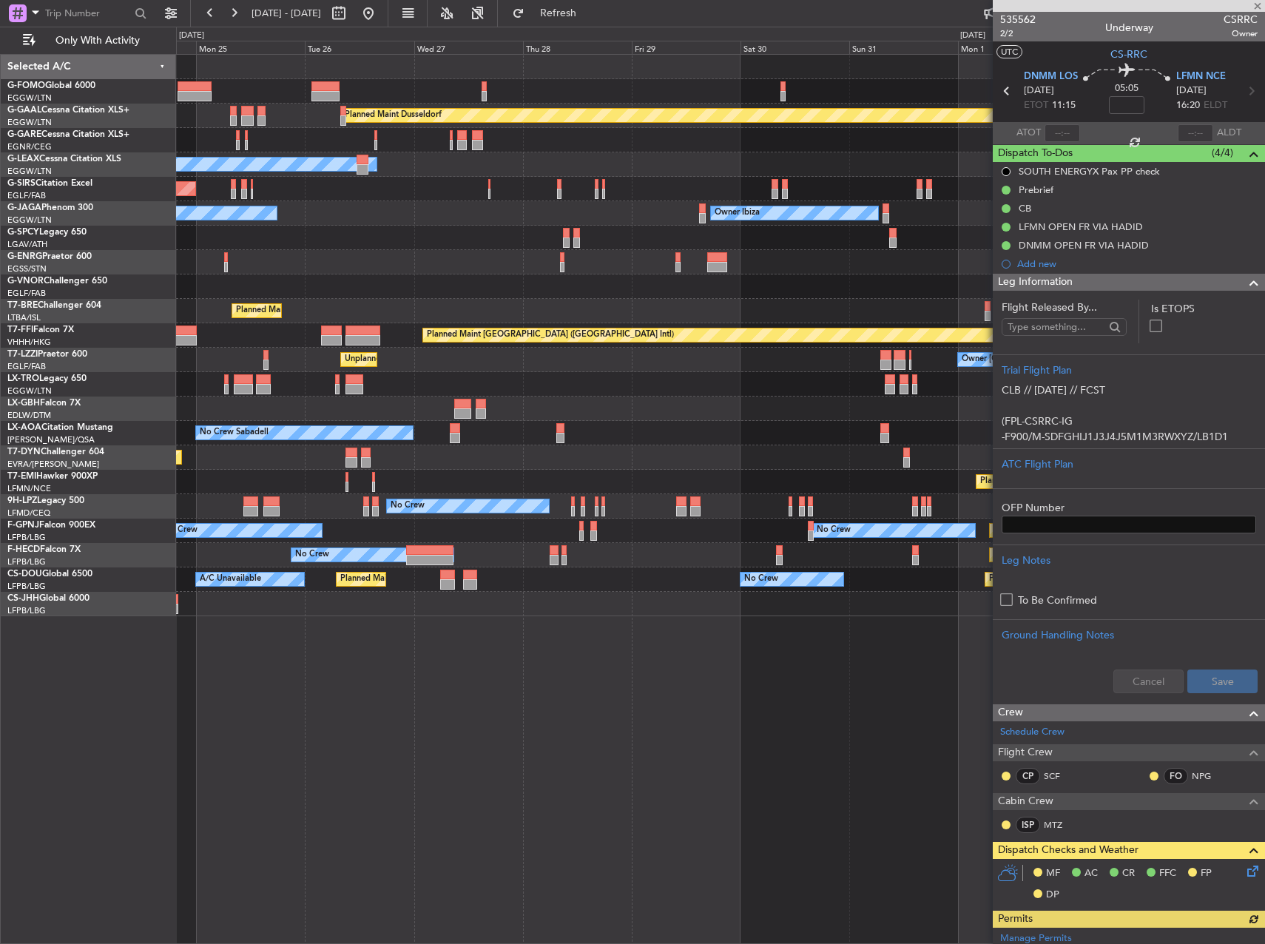
click at [463, 453] on div "AOG Maint Riga (Riga Intl) Planned Maint [GEOGRAPHIC_DATA]-[GEOGRAPHIC_DATA]" at bounding box center [720, 457] width 1088 height 24
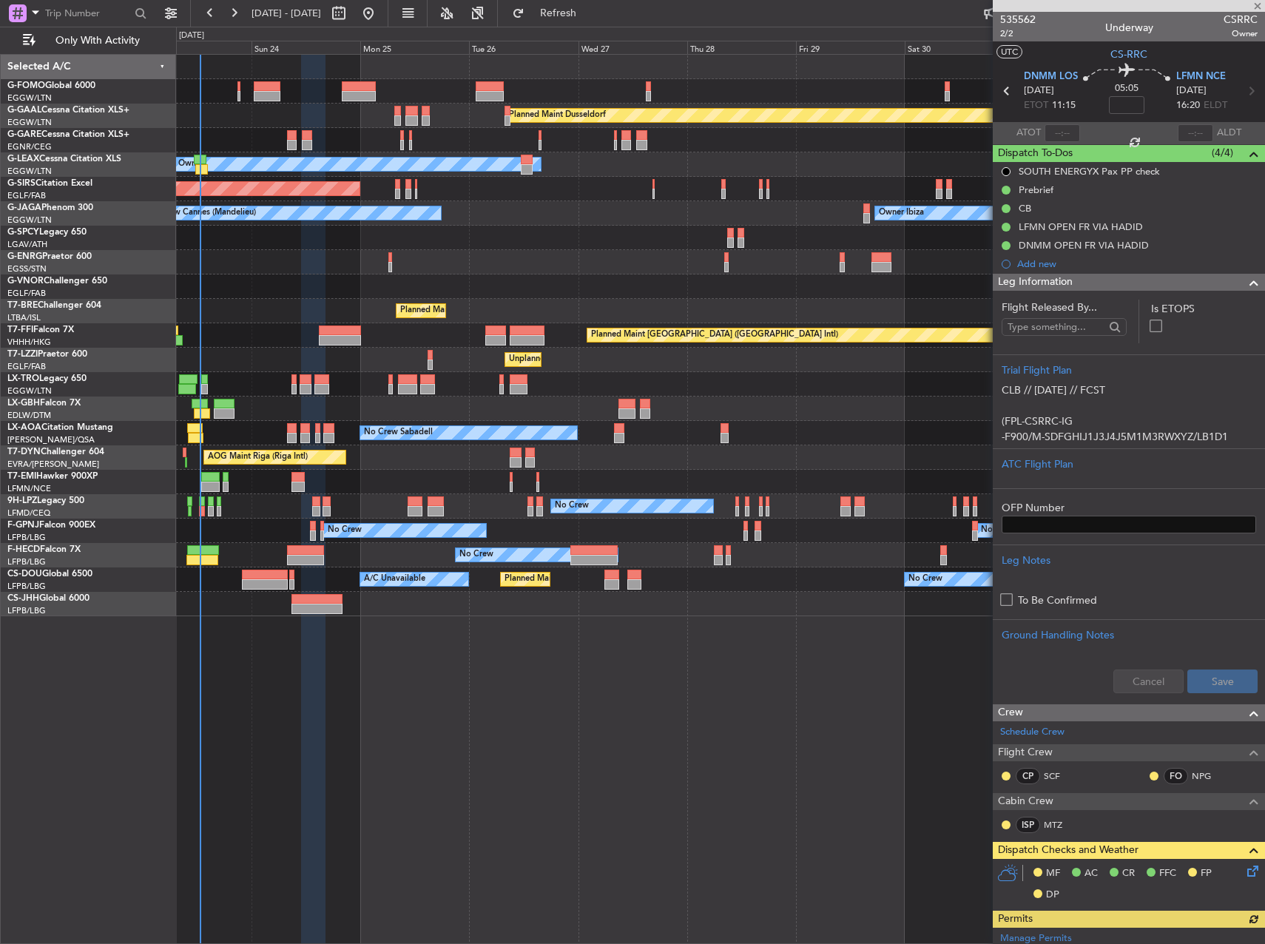
click at [648, 433] on div "Planned Maint Dusseldorf Owner Unplanned Maint [GEOGRAPHIC_DATA] ([GEOGRAPHIC_D…" at bounding box center [720, 335] width 1088 height 561
